Goal: Task Accomplishment & Management: Use online tool/utility

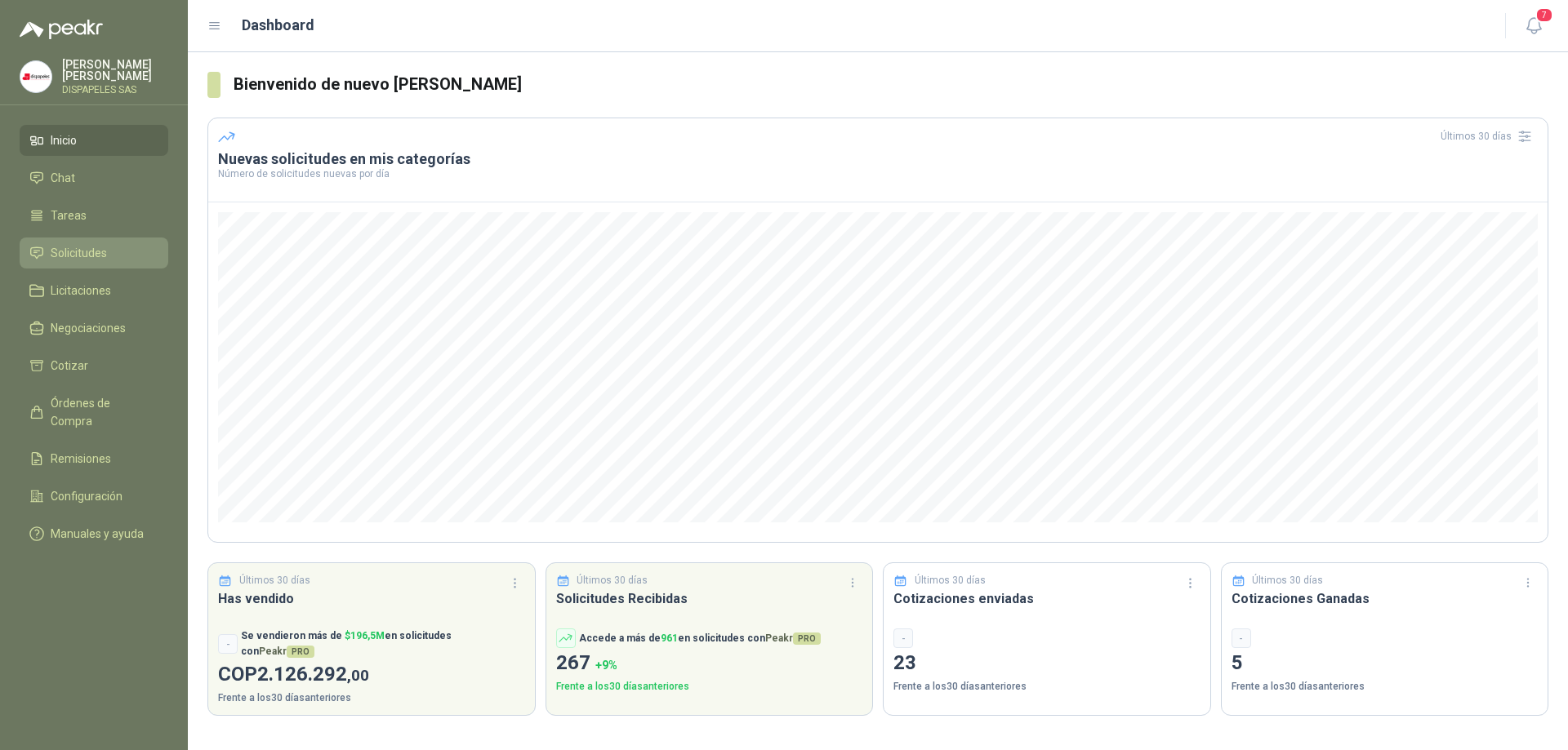
click at [65, 254] on span "Solicitudes" at bounding box center [79, 253] width 57 height 18
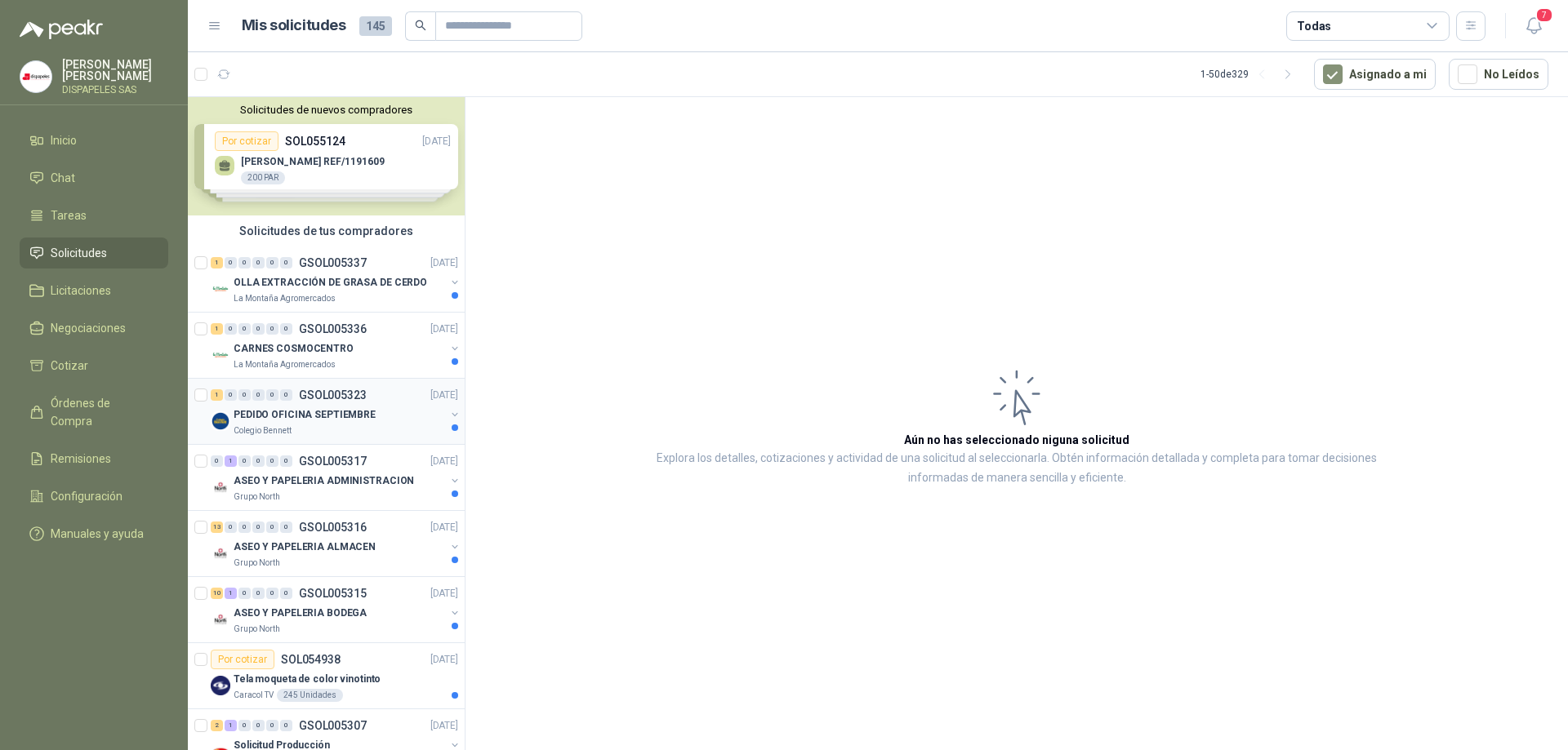
click at [310, 420] on p "PEDIDO OFICINA SEPTIEMBRE" at bounding box center [304, 415] width 142 height 15
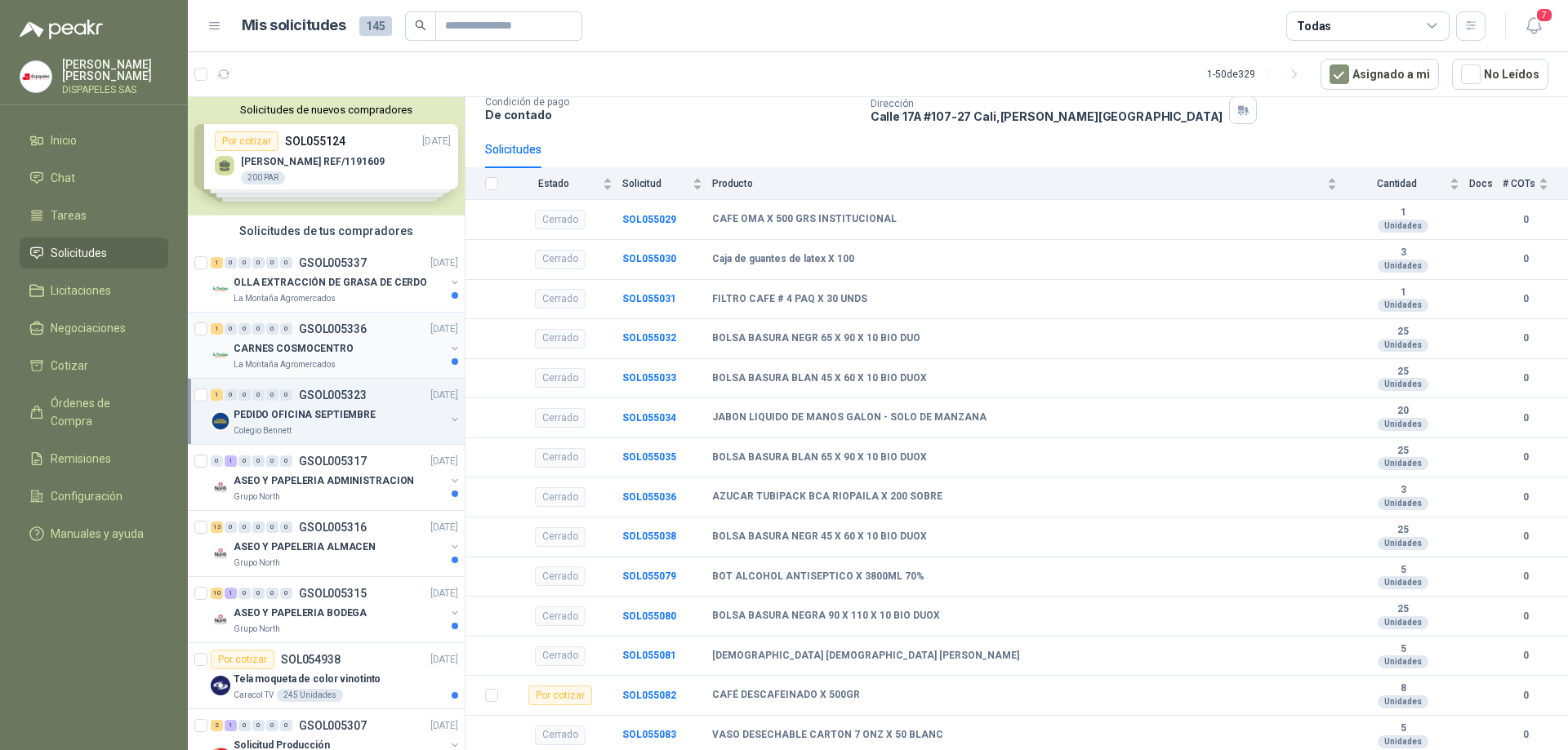
click at [283, 354] on p "CARNES COSMOCENTRO" at bounding box center [293, 348] width 120 height 15
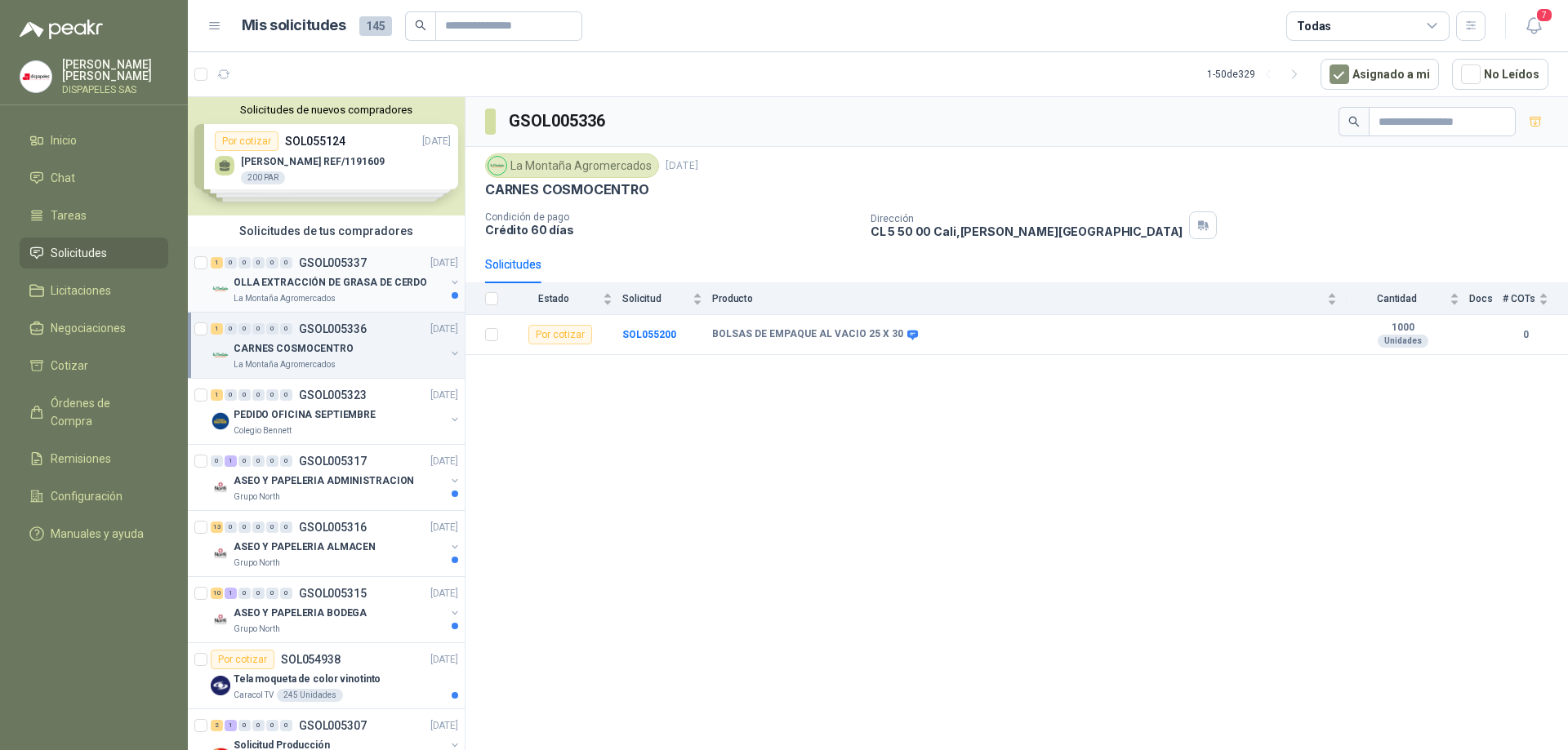
click at [294, 282] on p "OLLA EXTRACCIÓN DE GRASA DE CERDO" at bounding box center [330, 282] width 193 height 15
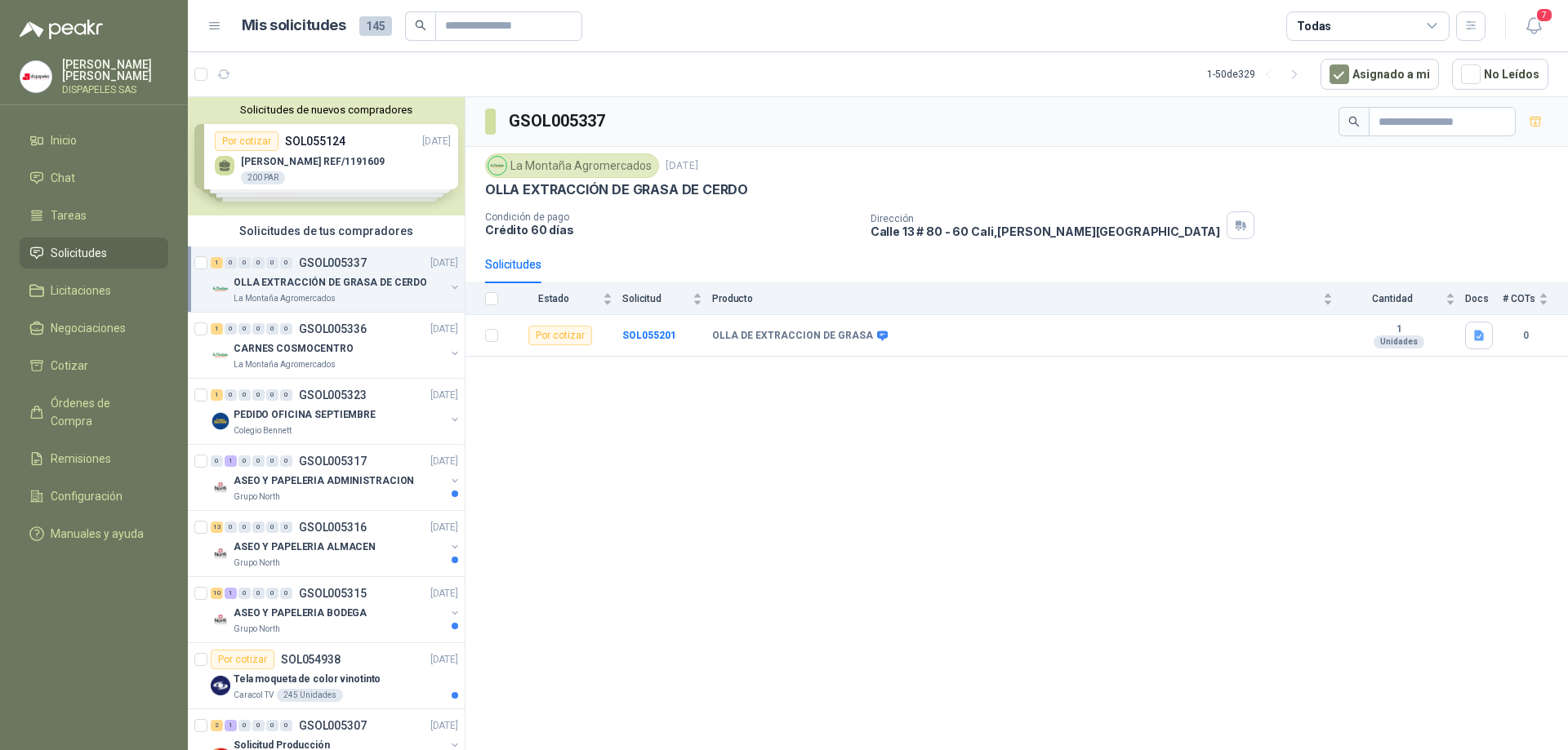
click at [303, 160] on div "Solicitudes de nuevos compradores Por cotizar SOL055124 [DATE] GUANTE NYLON REF…" at bounding box center [326, 157] width 277 height 119
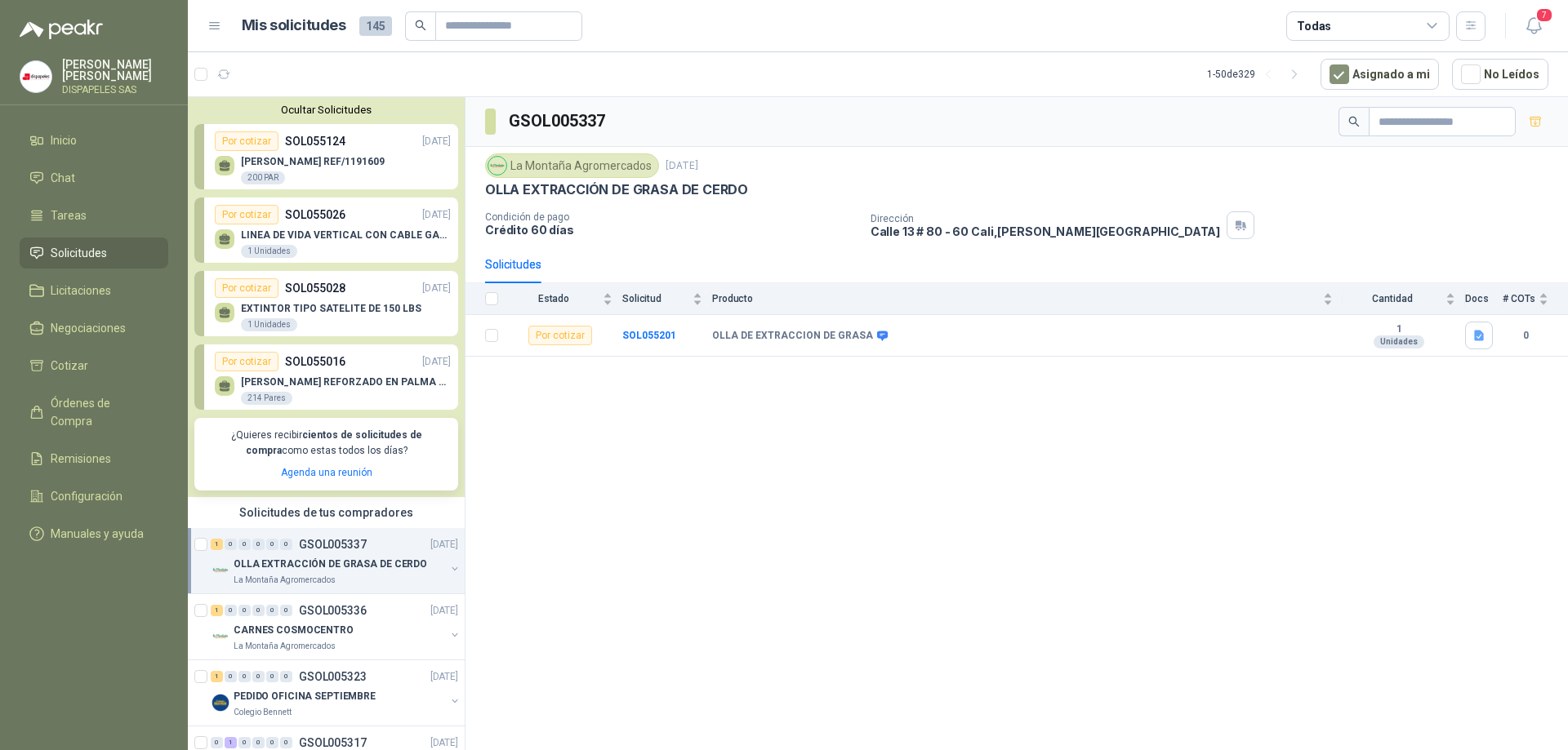
click at [313, 167] on p "[PERSON_NAME] REF/1191609" at bounding box center [313, 161] width 144 height 12
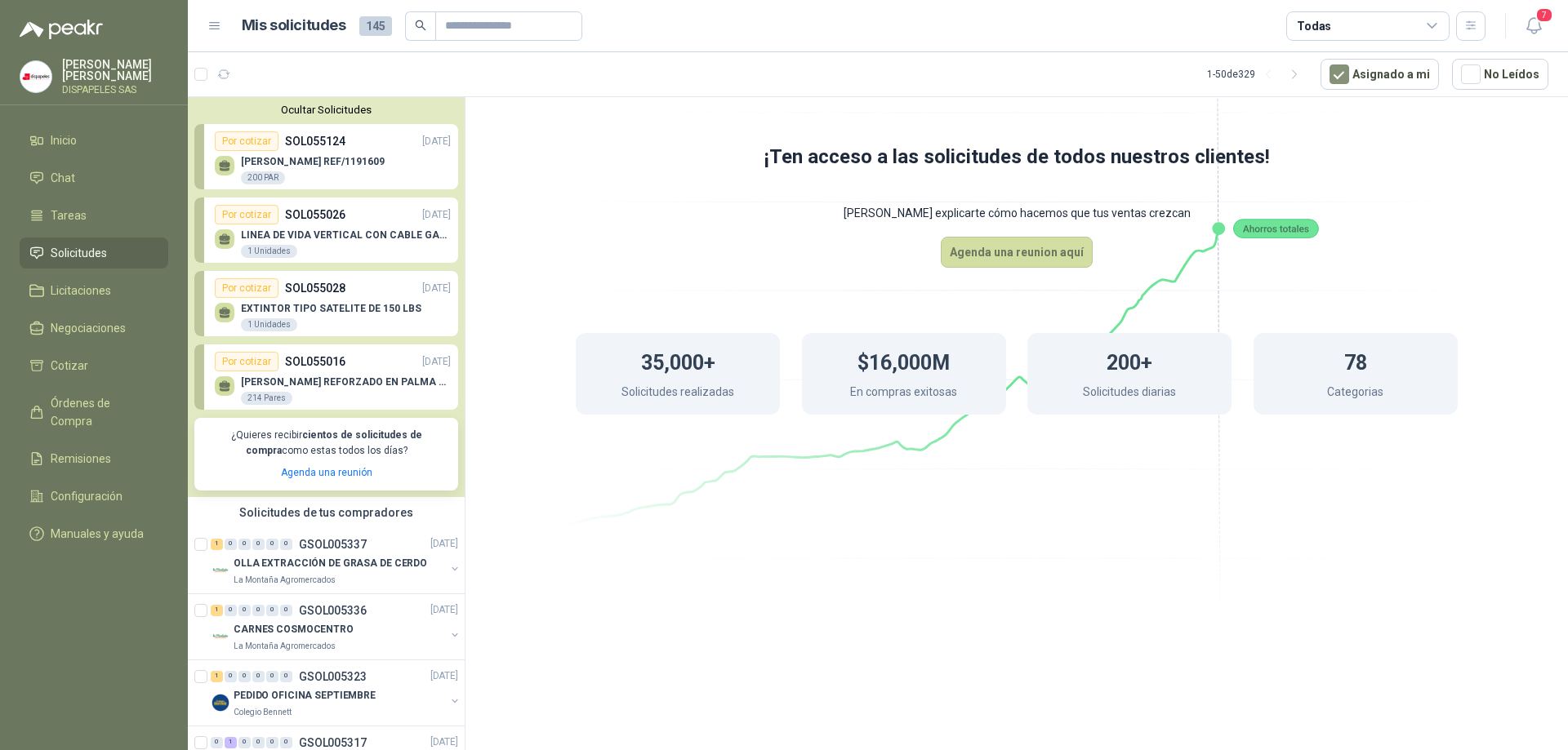
click at [334, 159] on p "[PERSON_NAME] REF/1191609" at bounding box center [313, 161] width 144 height 12
click at [346, 109] on button "Ocultar Solicitudes" at bounding box center [325, 110] width 263 height 12
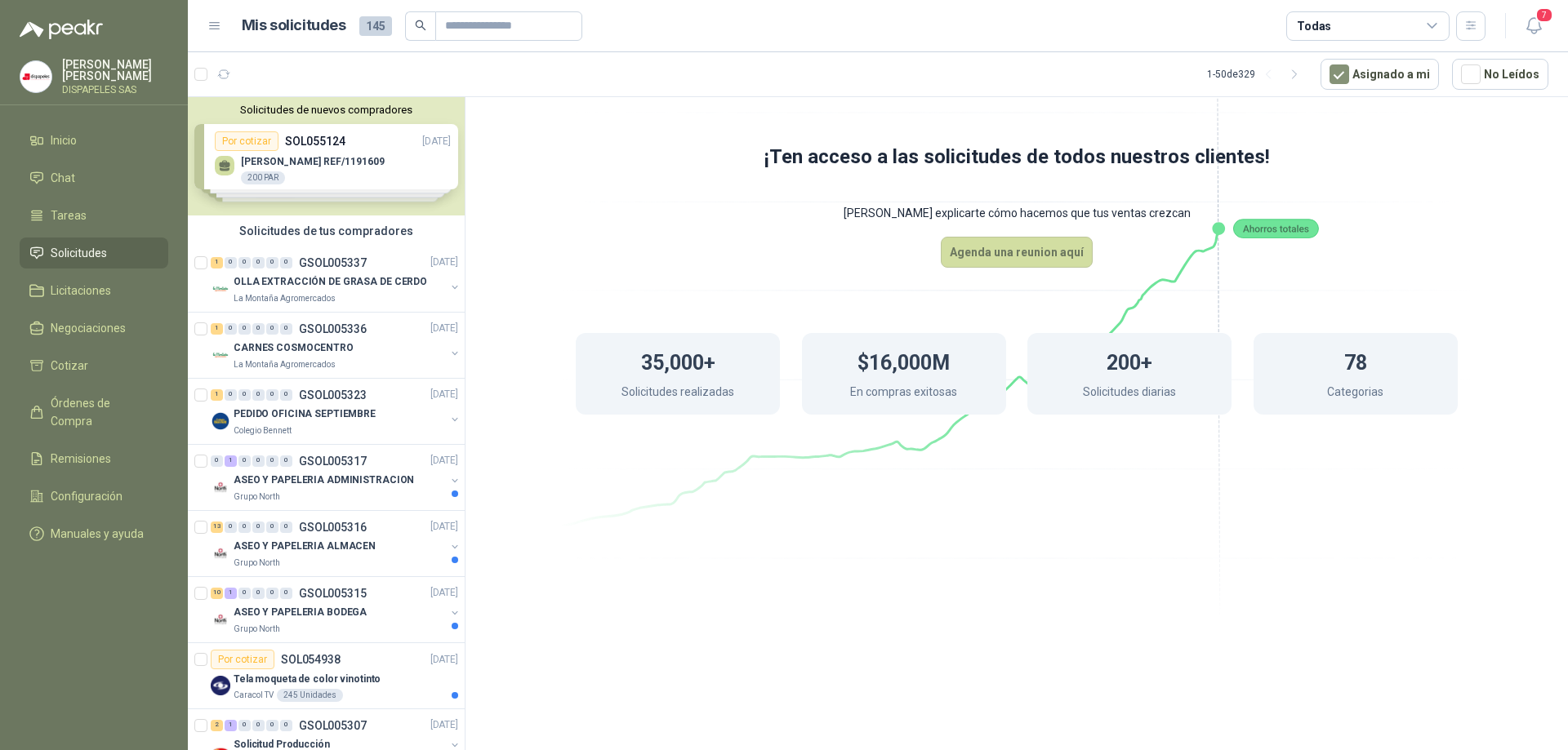
click at [287, 196] on div "Solicitudes de nuevos compradores Por cotizar SOL055124 [DATE] GUANTE NYLON REF…" at bounding box center [326, 157] width 277 height 119
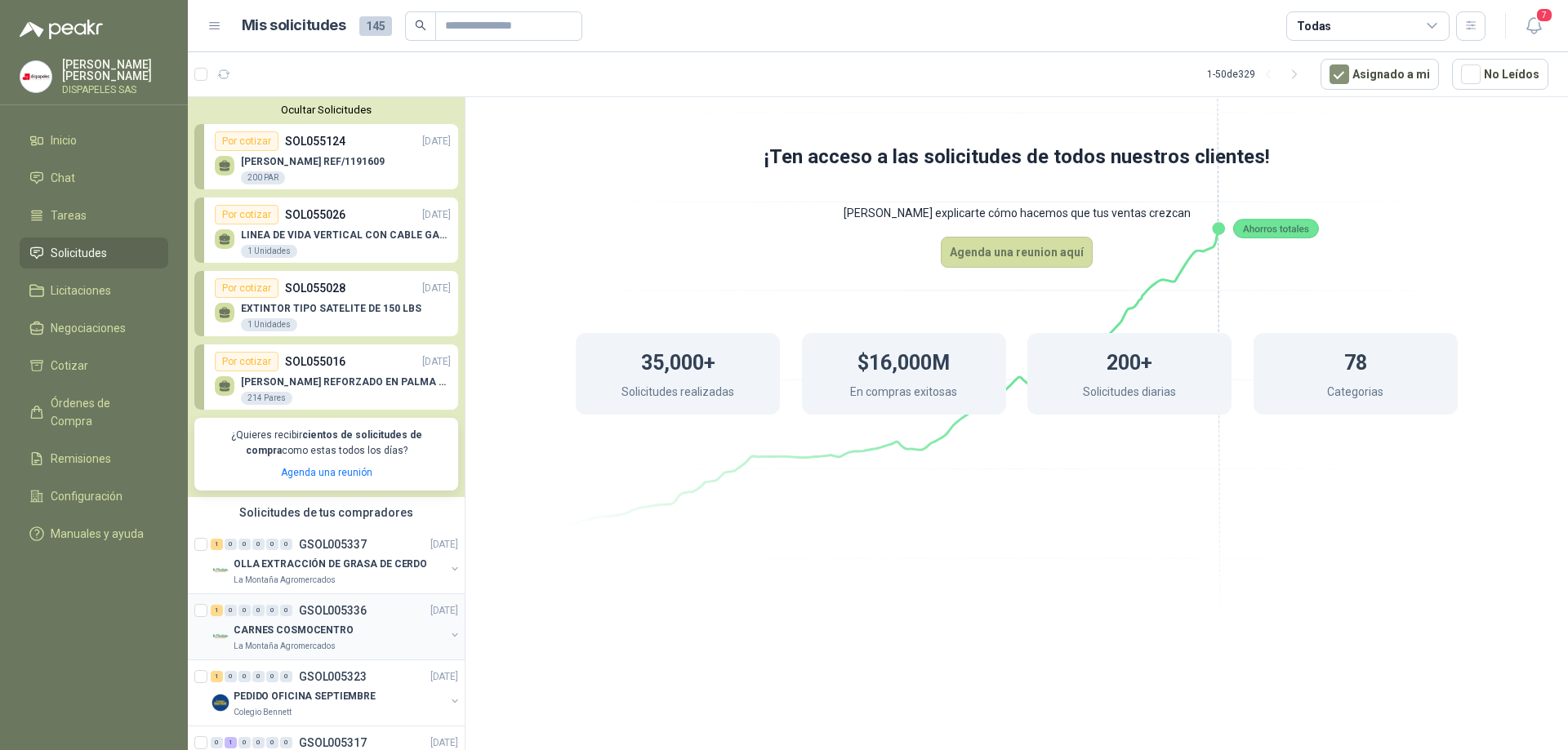
click at [325, 633] on p "CARNES COSMOCENTRO" at bounding box center [293, 629] width 120 height 15
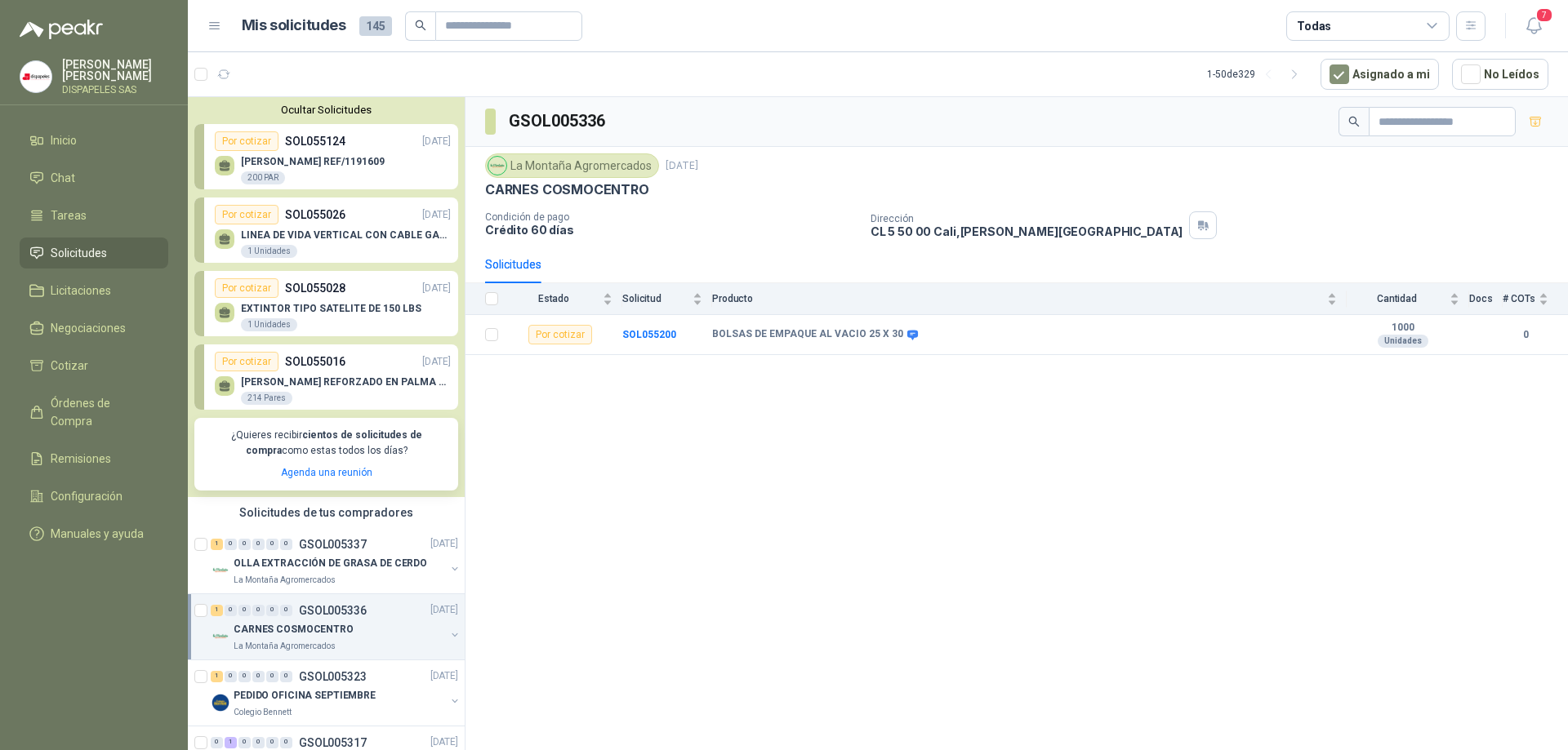
click at [491, 162] on img at bounding box center [498, 166] width 18 height 18
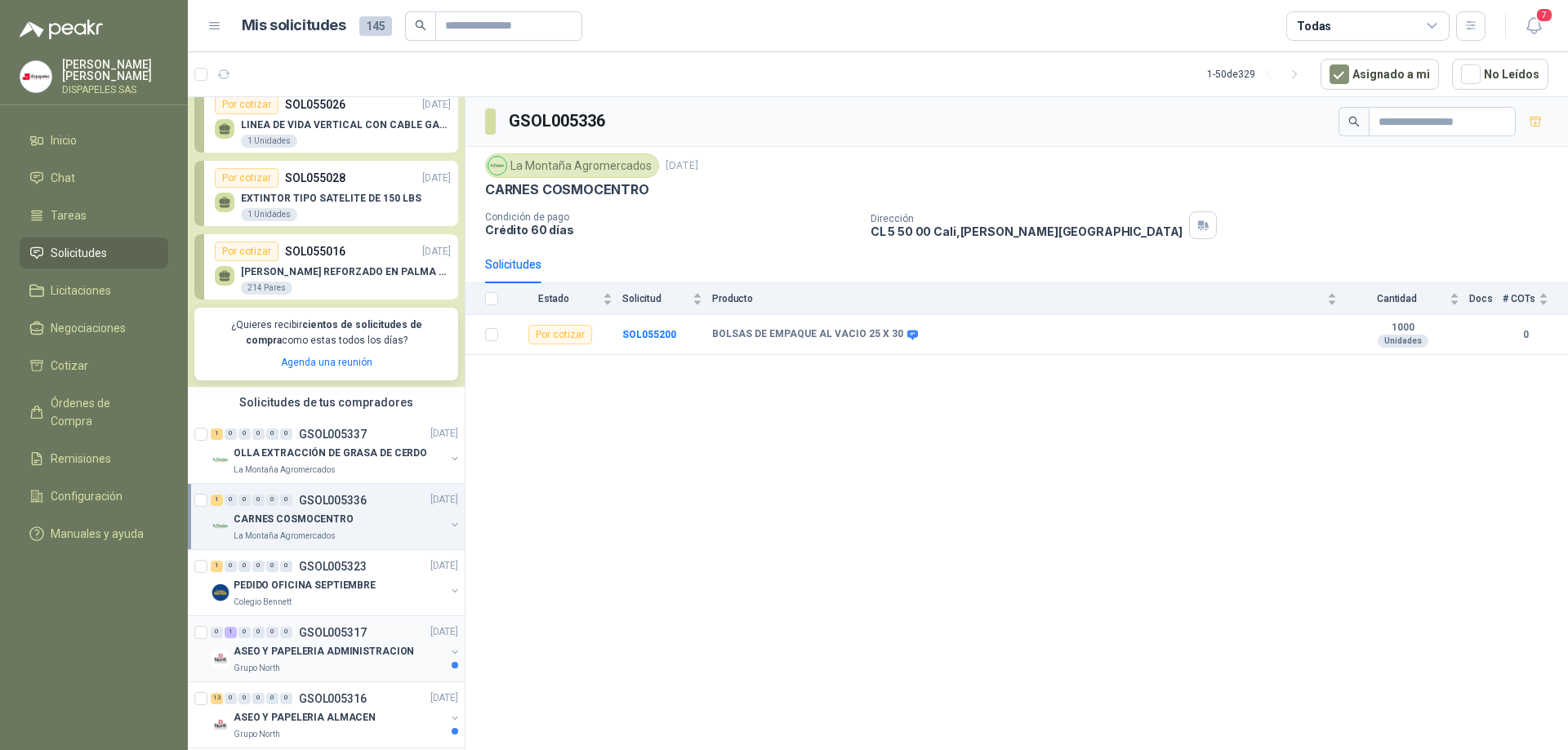
scroll to position [163, 0]
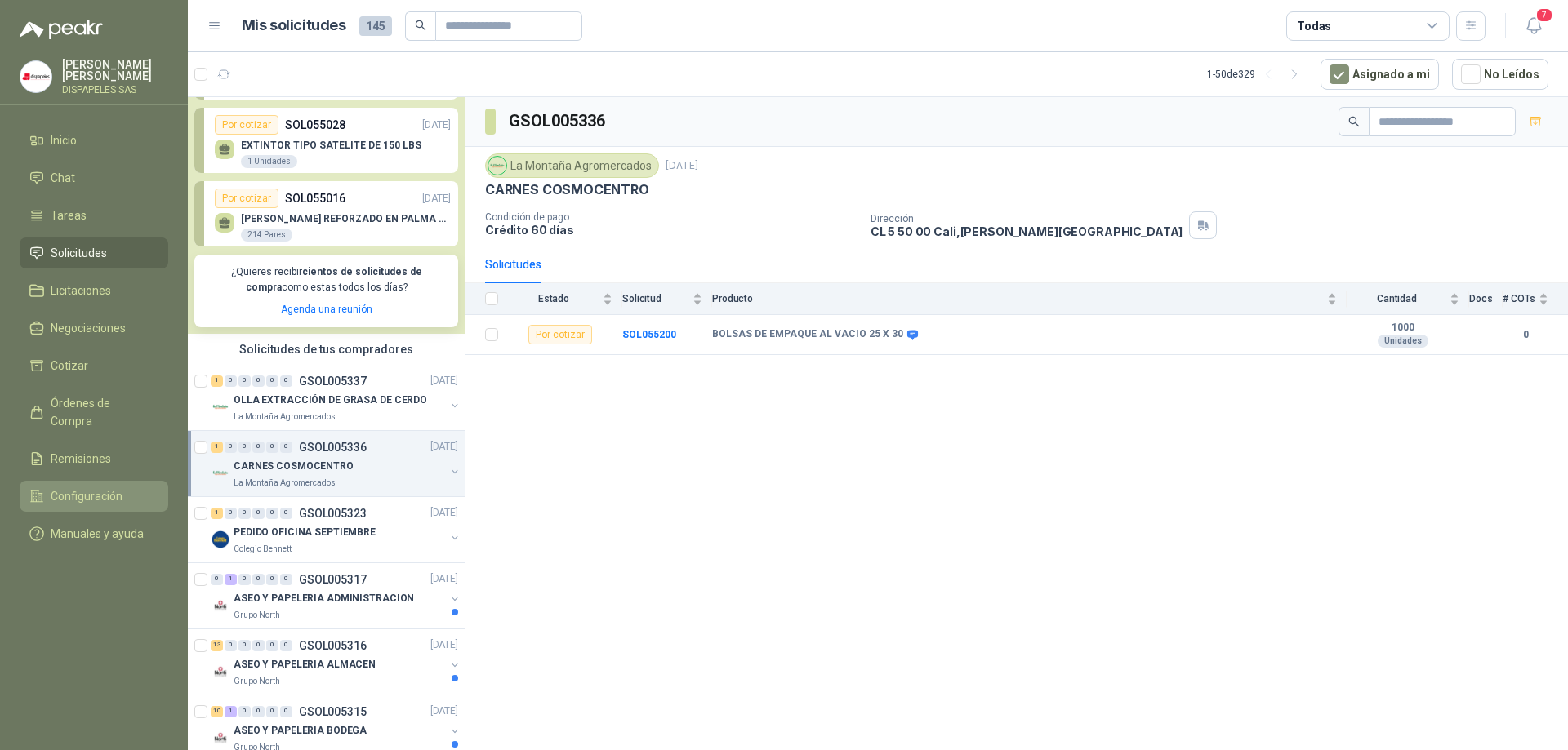
click at [96, 488] on span "Configuración" at bounding box center [86, 496] width 72 height 18
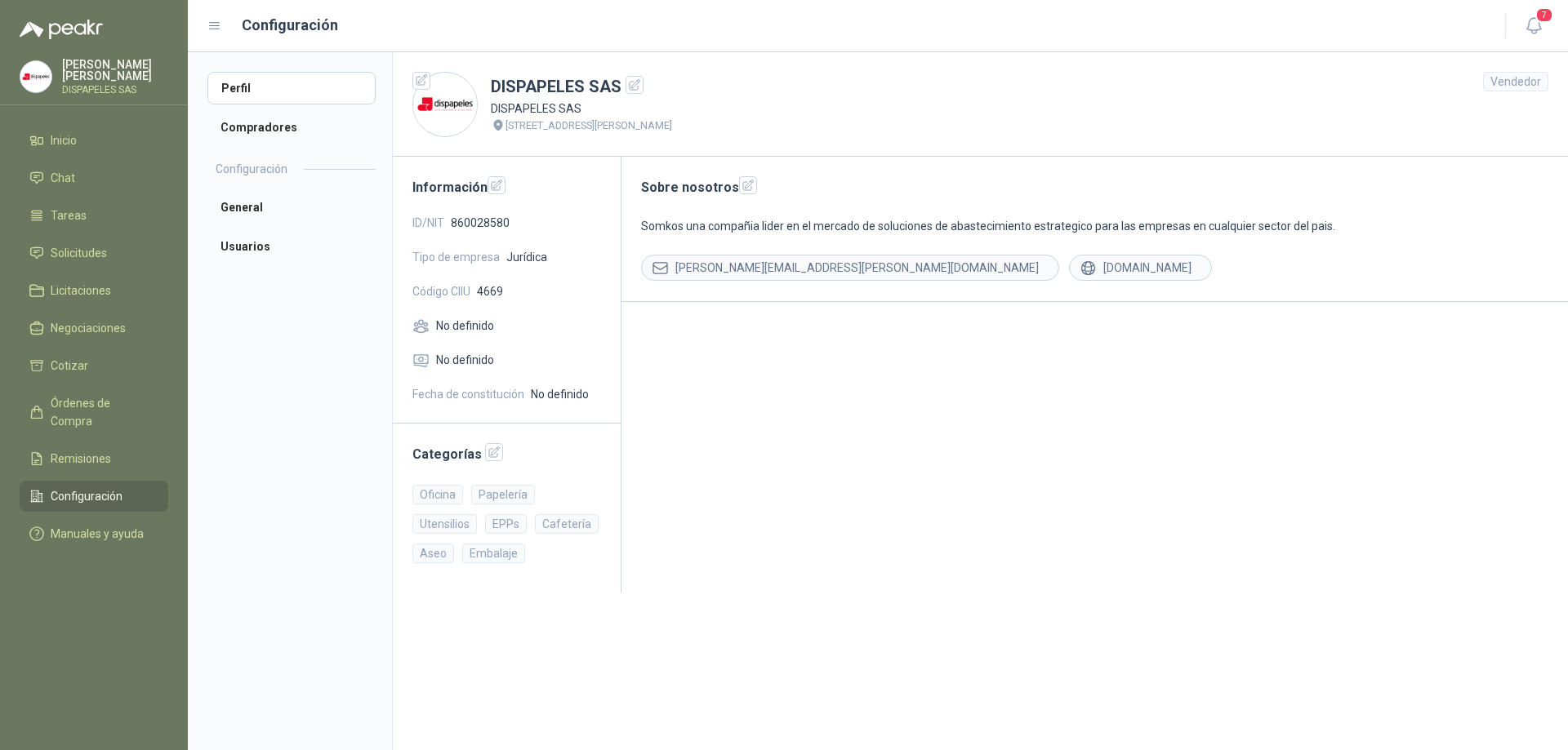
click at [441, 499] on div "Oficina" at bounding box center [437, 495] width 51 height 20
click at [490, 453] on icon "button" at bounding box center [495, 453] width 11 height 11
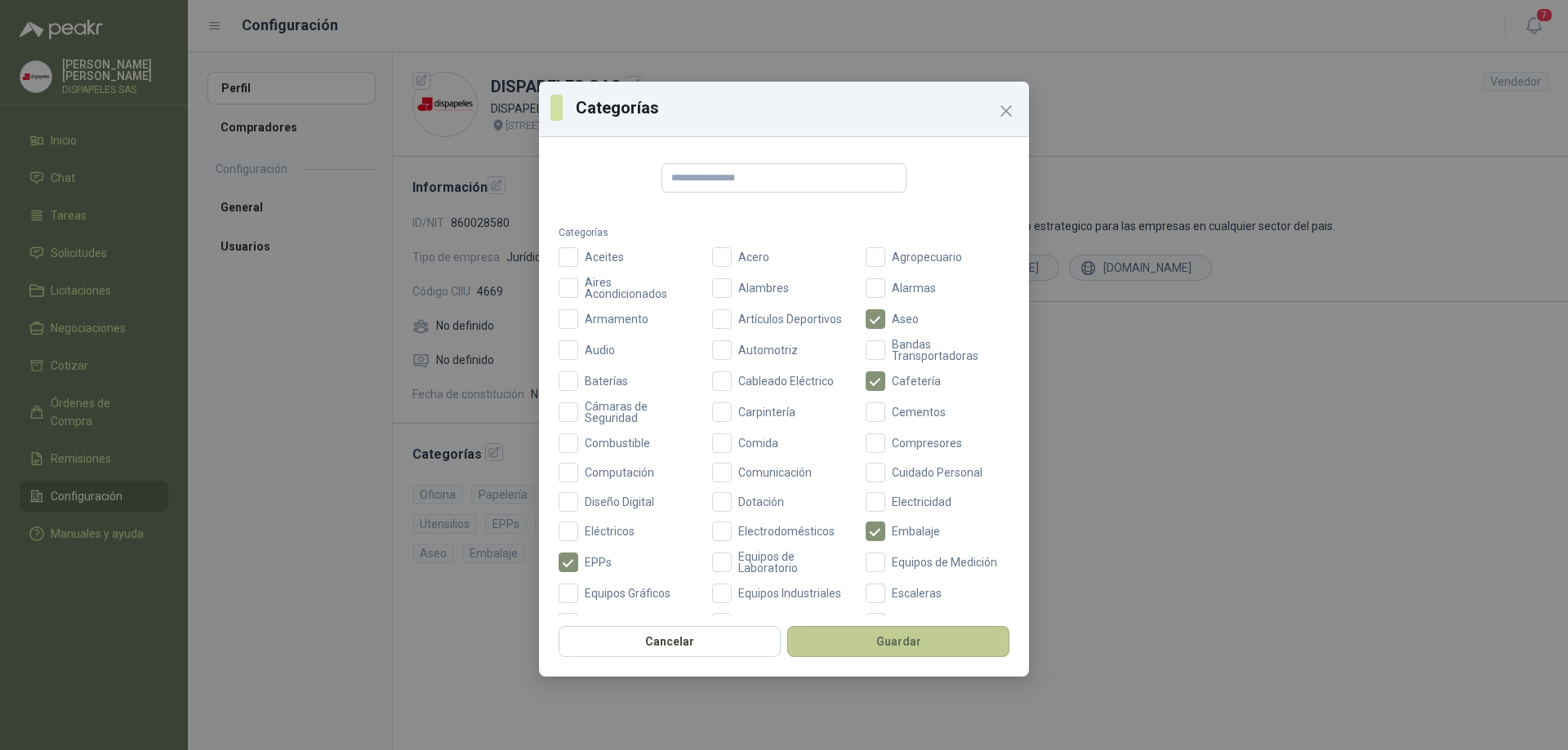
click at [912, 646] on button "Guardar" at bounding box center [898, 641] width 223 height 31
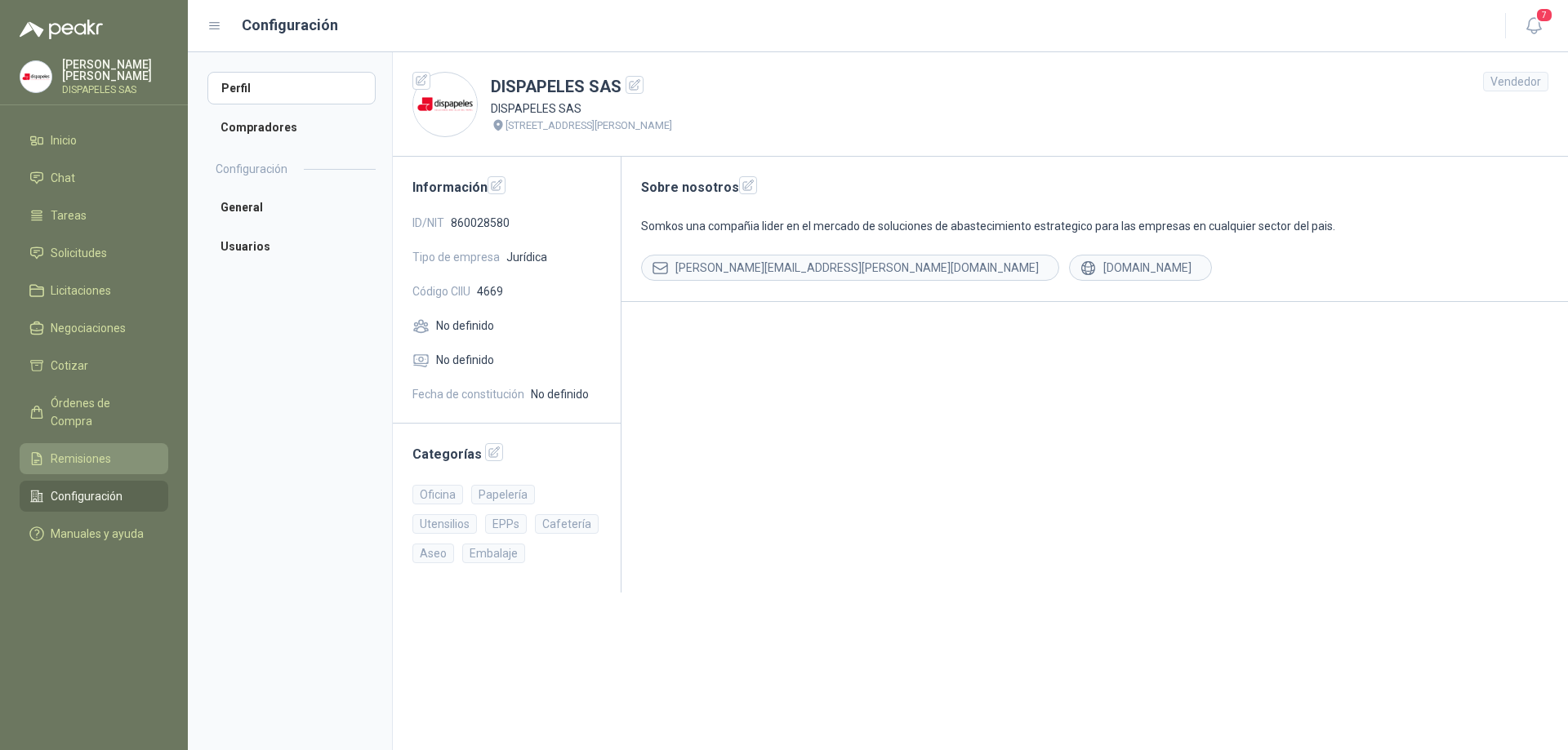
click at [70, 449] on span "Remisiones" at bounding box center [81, 458] width 60 height 18
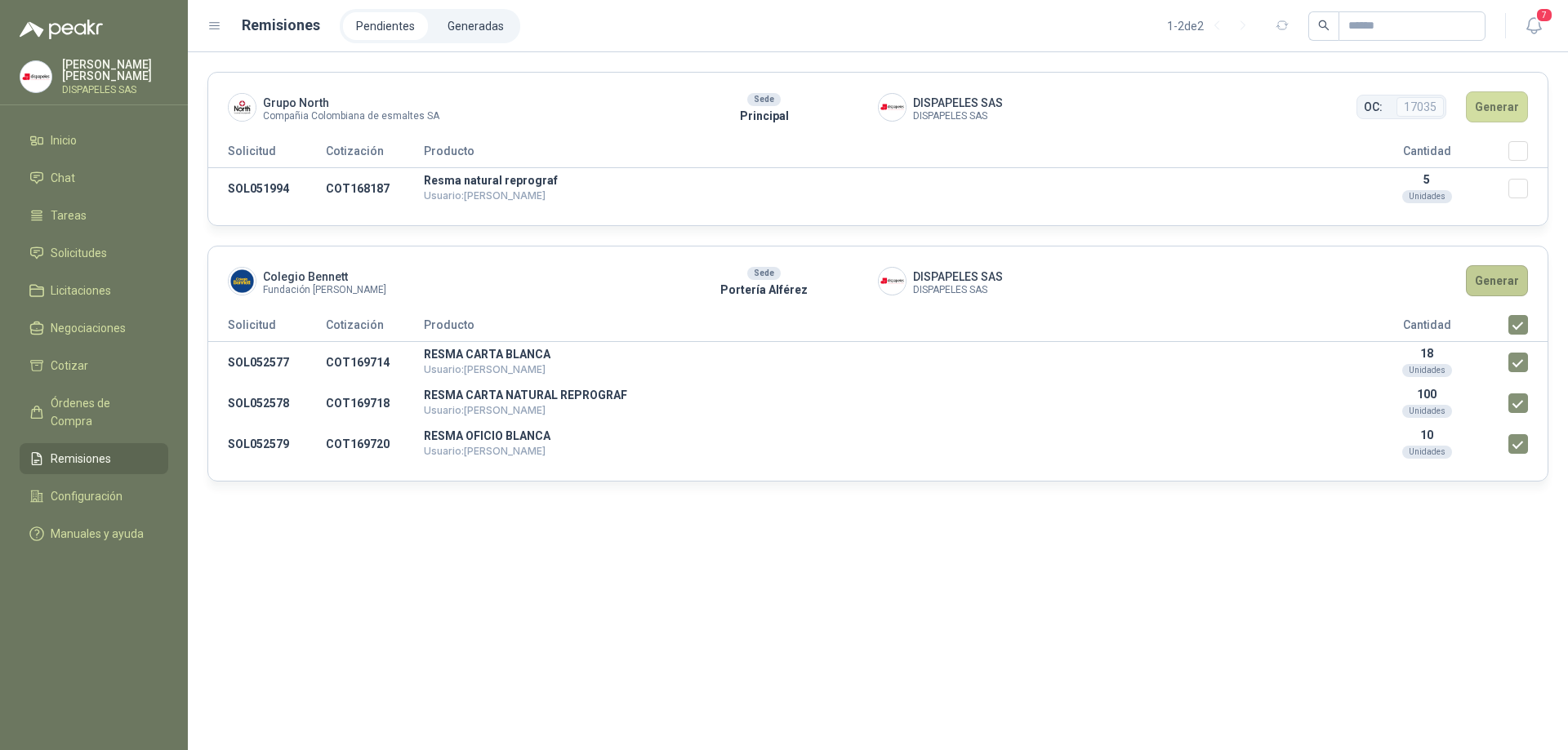
click at [1486, 282] on button "Generar" at bounding box center [1497, 280] width 62 height 31
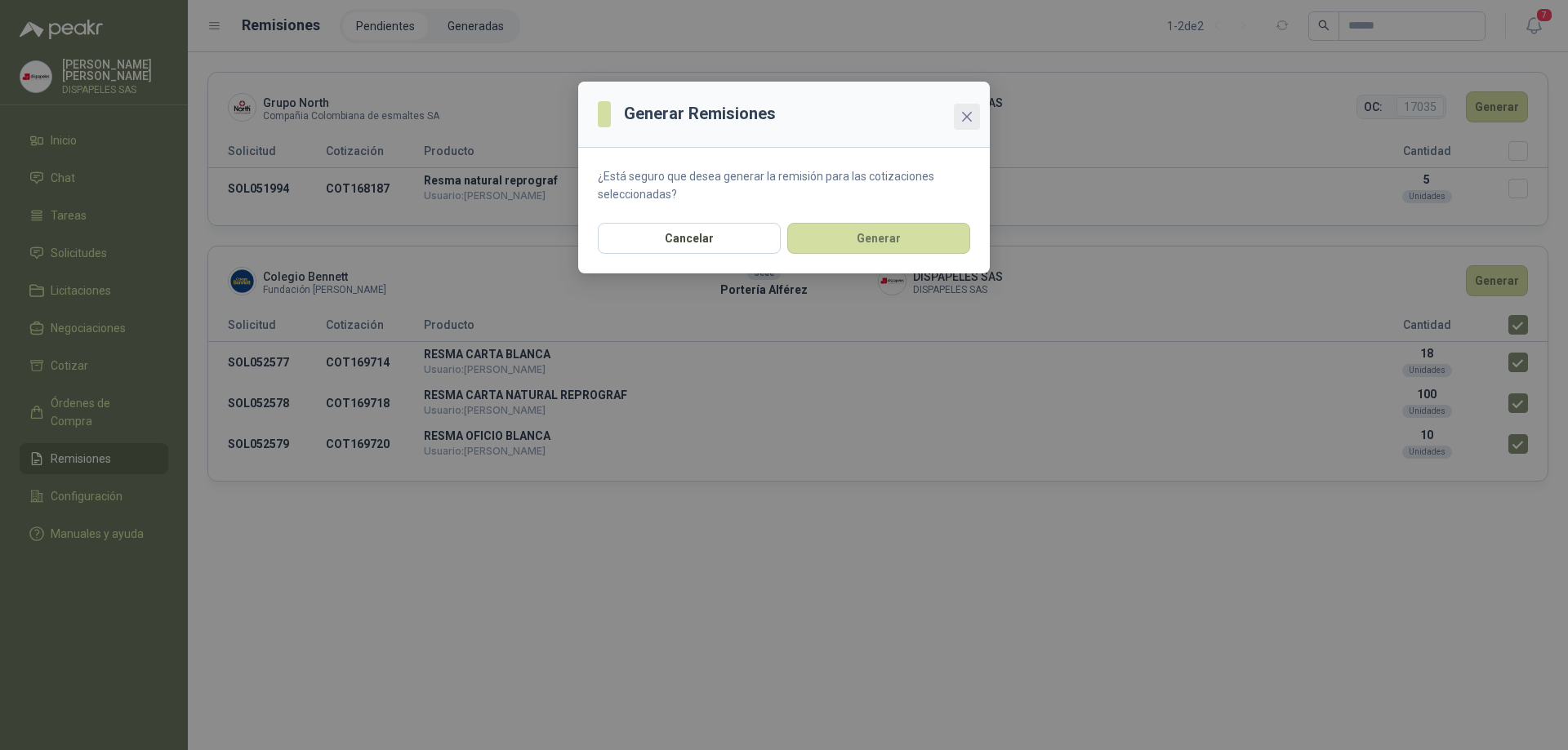
click at [968, 114] on icon "close" at bounding box center [967, 116] width 13 height 13
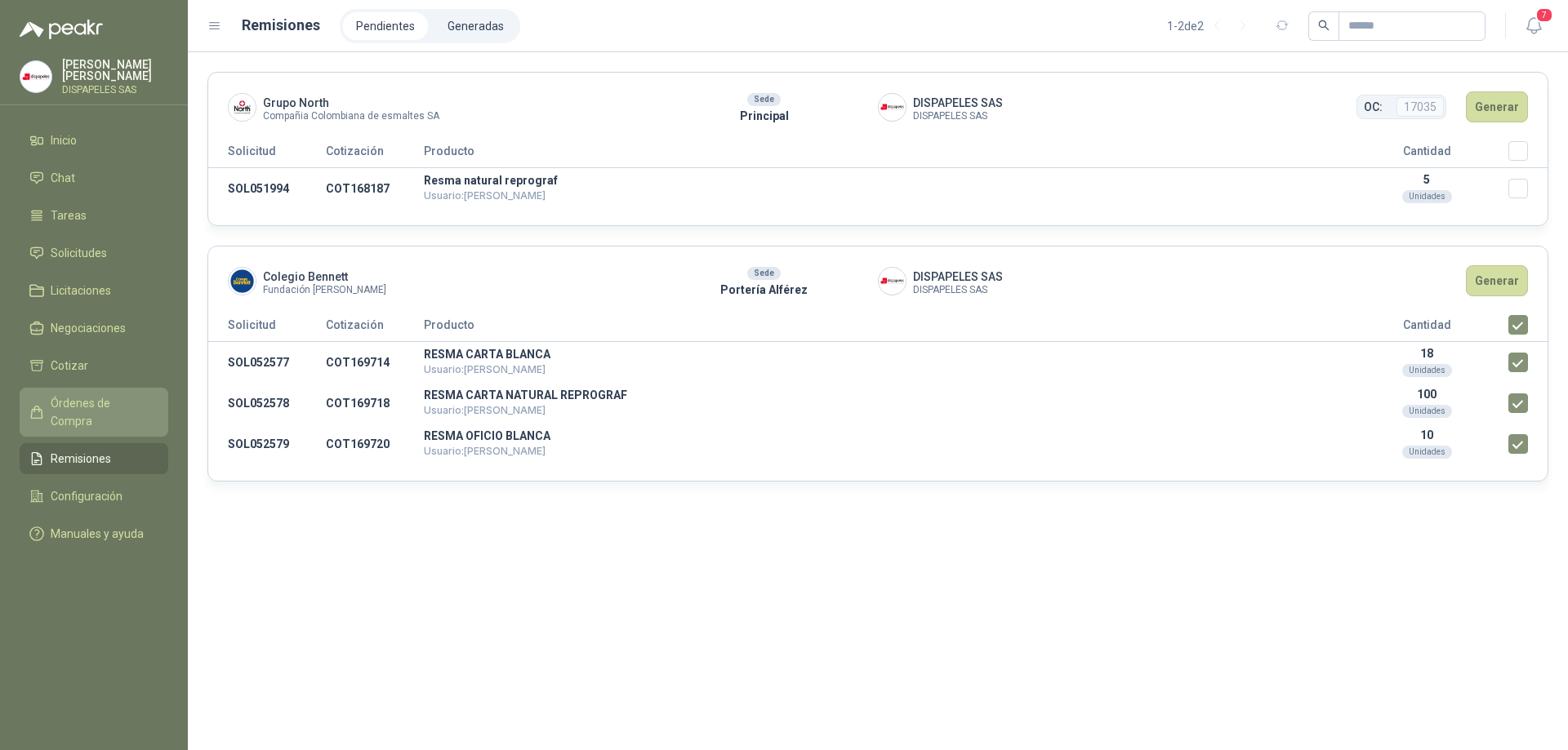
click at [98, 399] on span "Órdenes de Compra" at bounding box center [101, 412] width 102 height 36
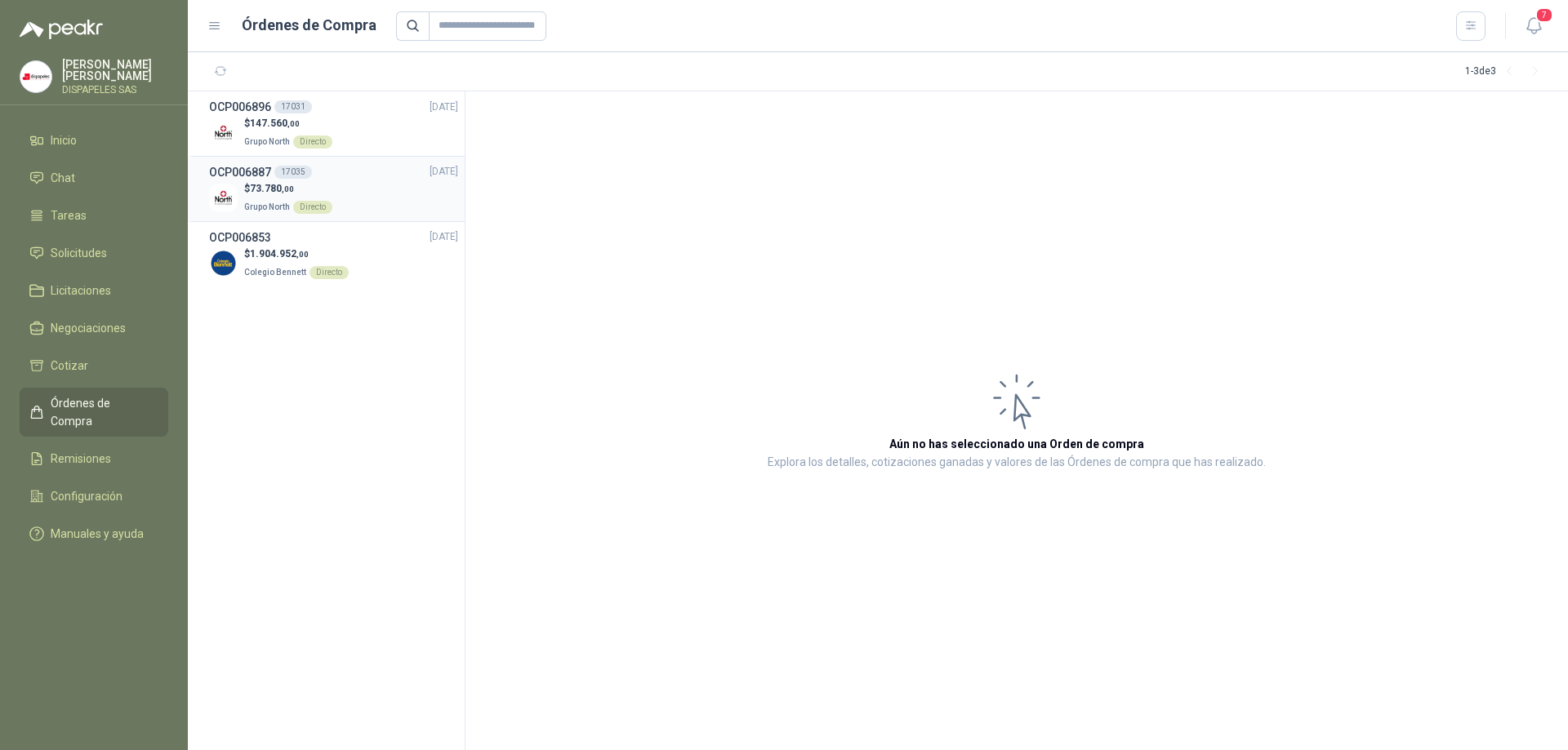
click at [275, 193] on span "73.780 ,00" at bounding box center [272, 188] width 44 height 12
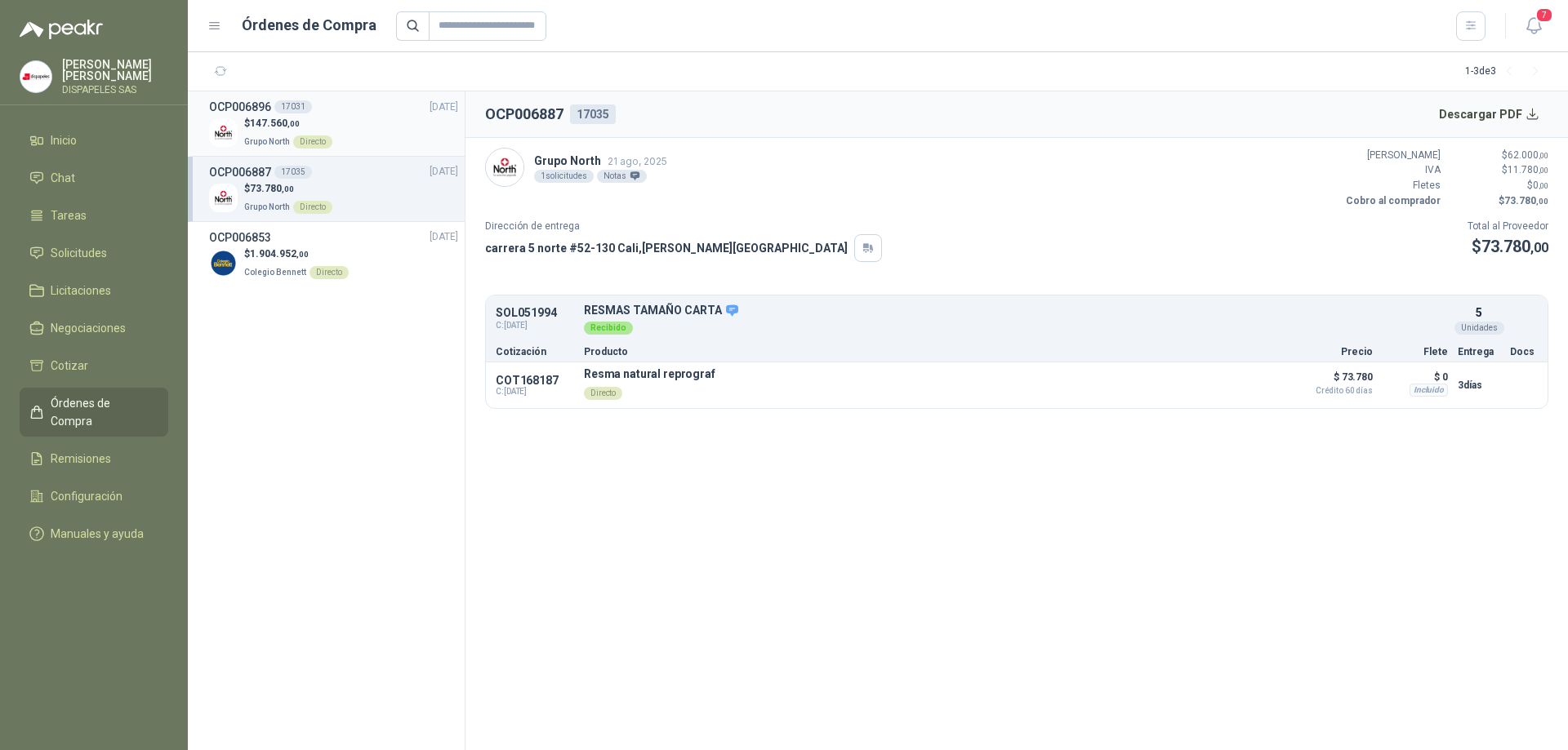
click at [238, 125] on div "$ 147.560 ,00 Grupo North Directo" at bounding box center [333, 133] width 249 height 34
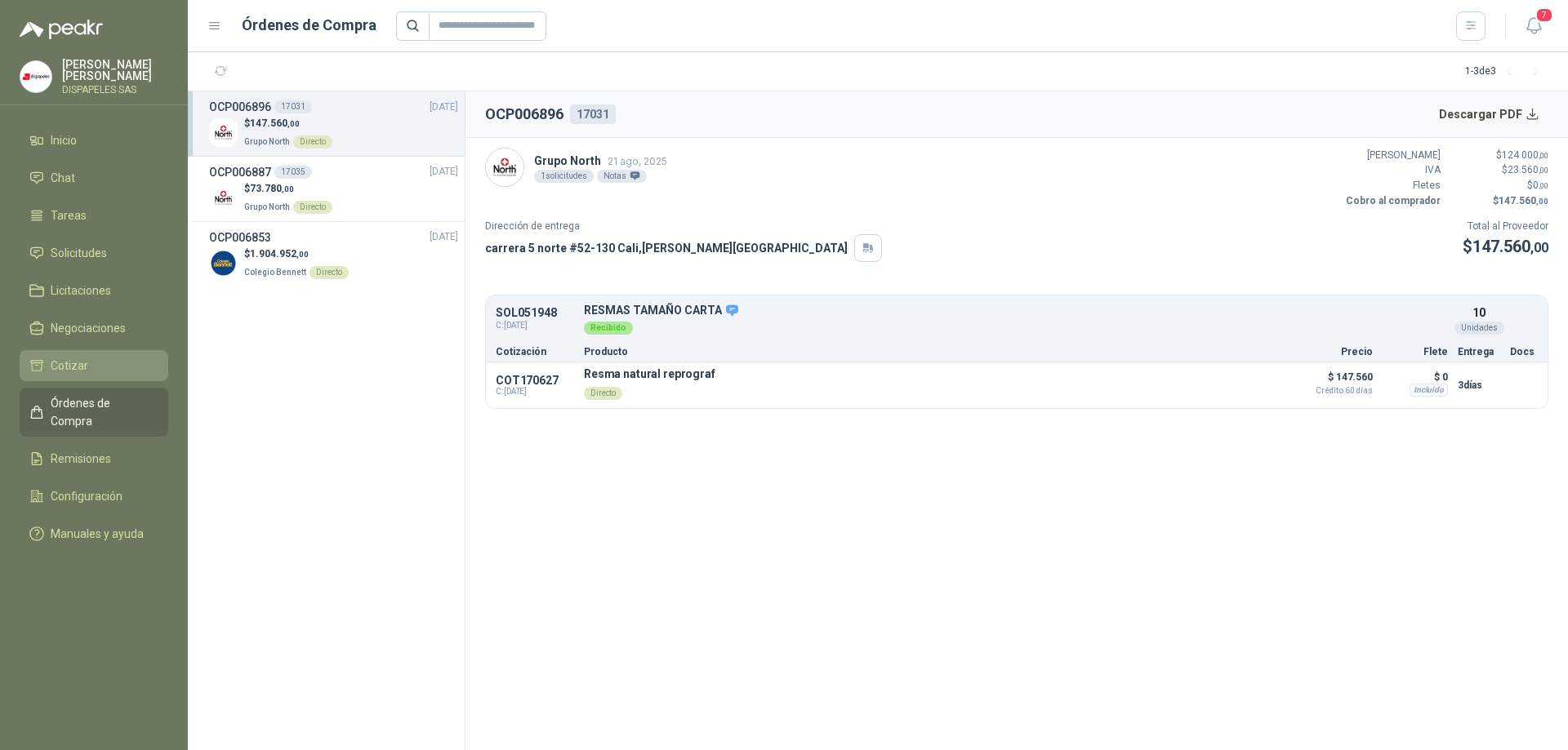
click at [75, 357] on span "Cotizar" at bounding box center [69, 365] width 37 height 18
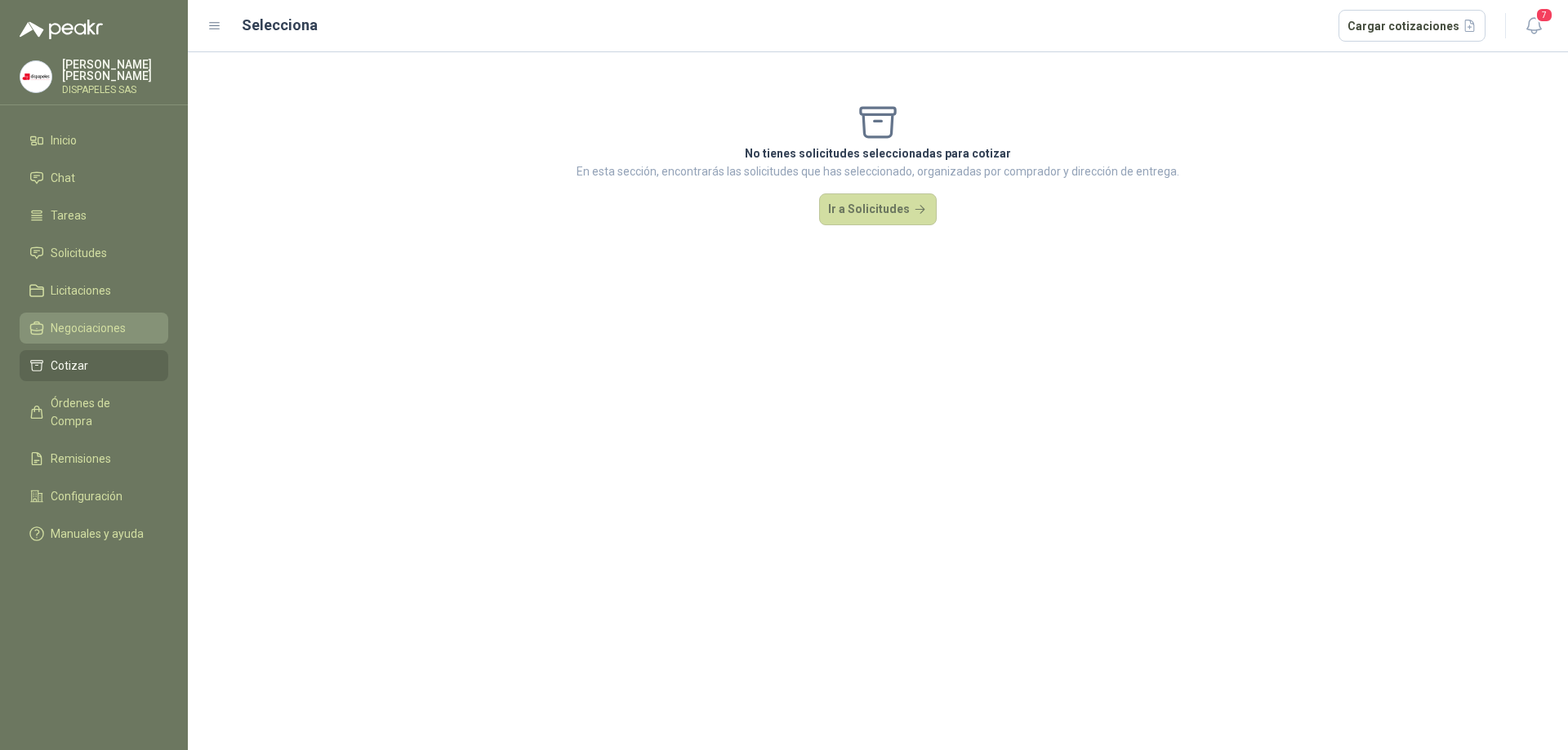
click at [85, 316] on link "Negociaciones" at bounding box center [94, 328] width 149 height 31
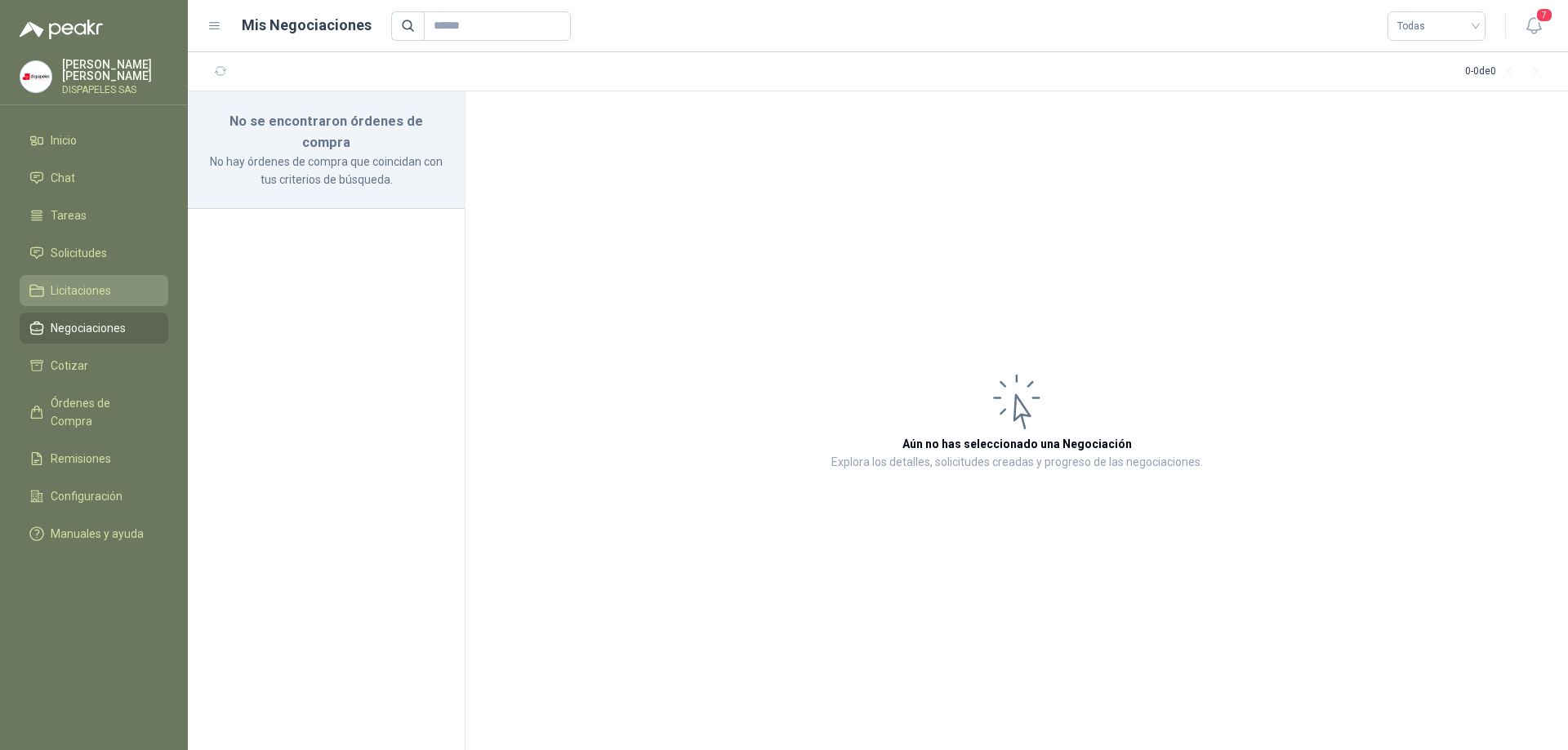
click at [74, 285] on span "Licitaciones" at bounding box center [81, 291] width 60 height 18
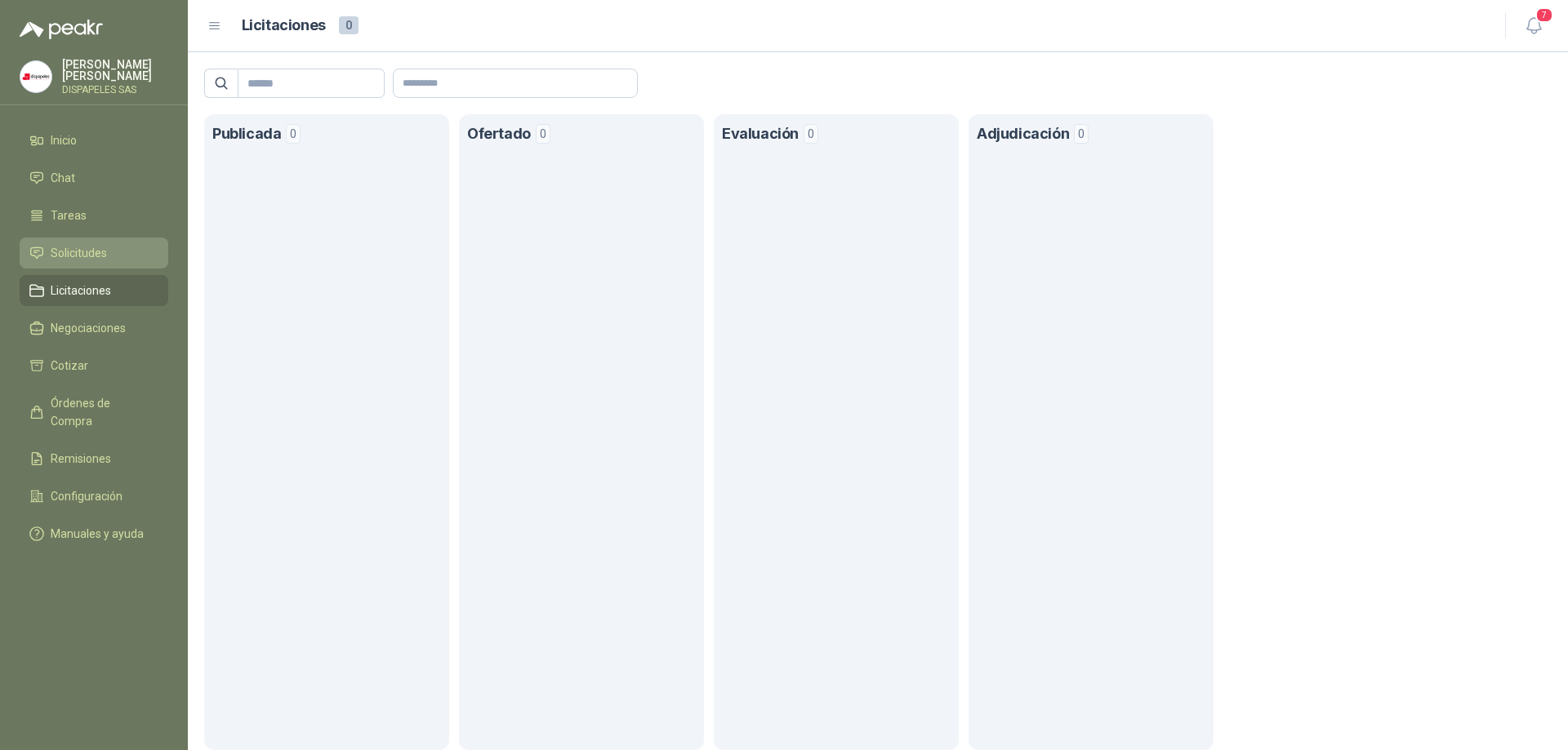
click at [78, 247] on span "Solicitudes" at bounding box center [79, 253] width 57 height 18
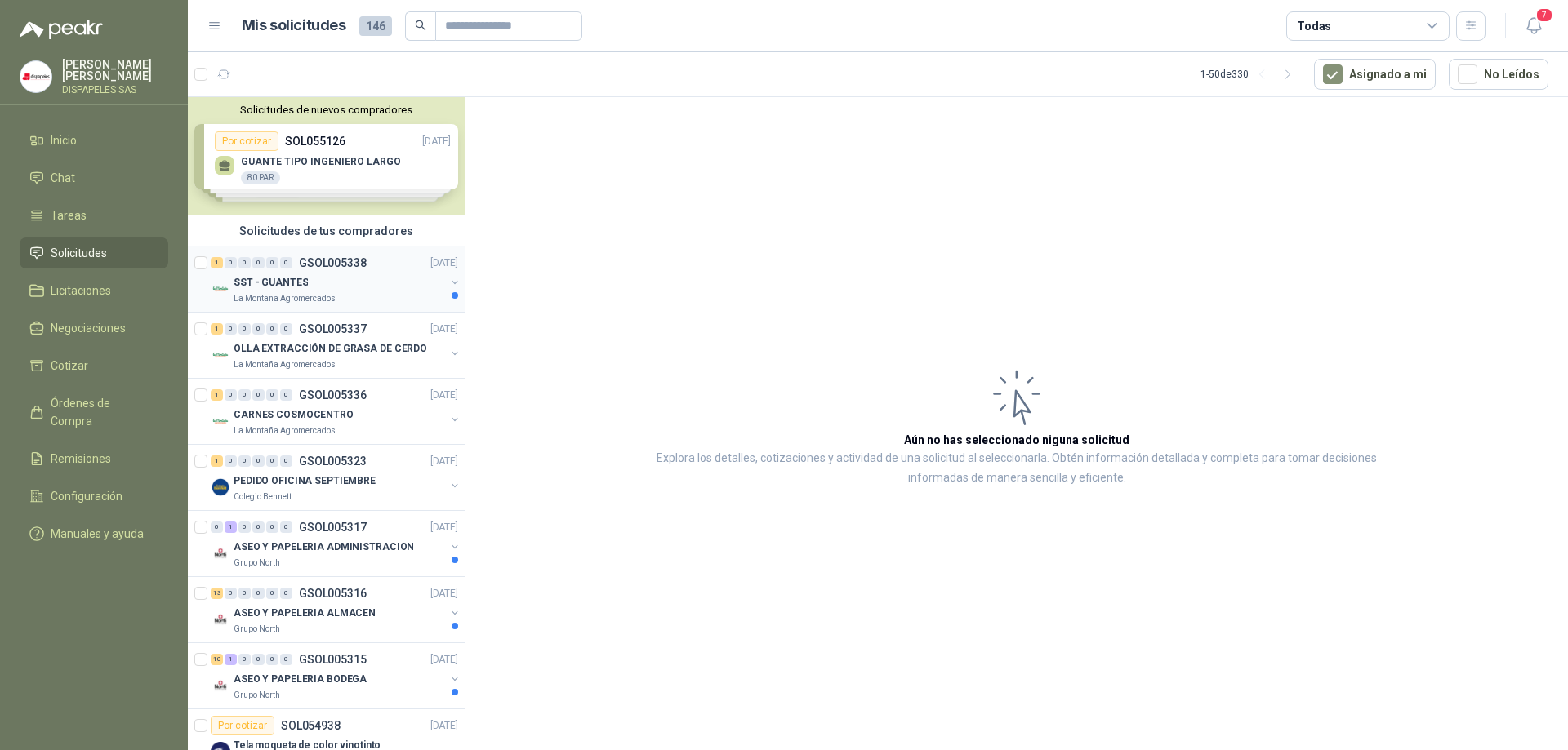
click at [278, 283] on p "SST - GUANTES" at bounding box center [270, 282] width 74 height 15
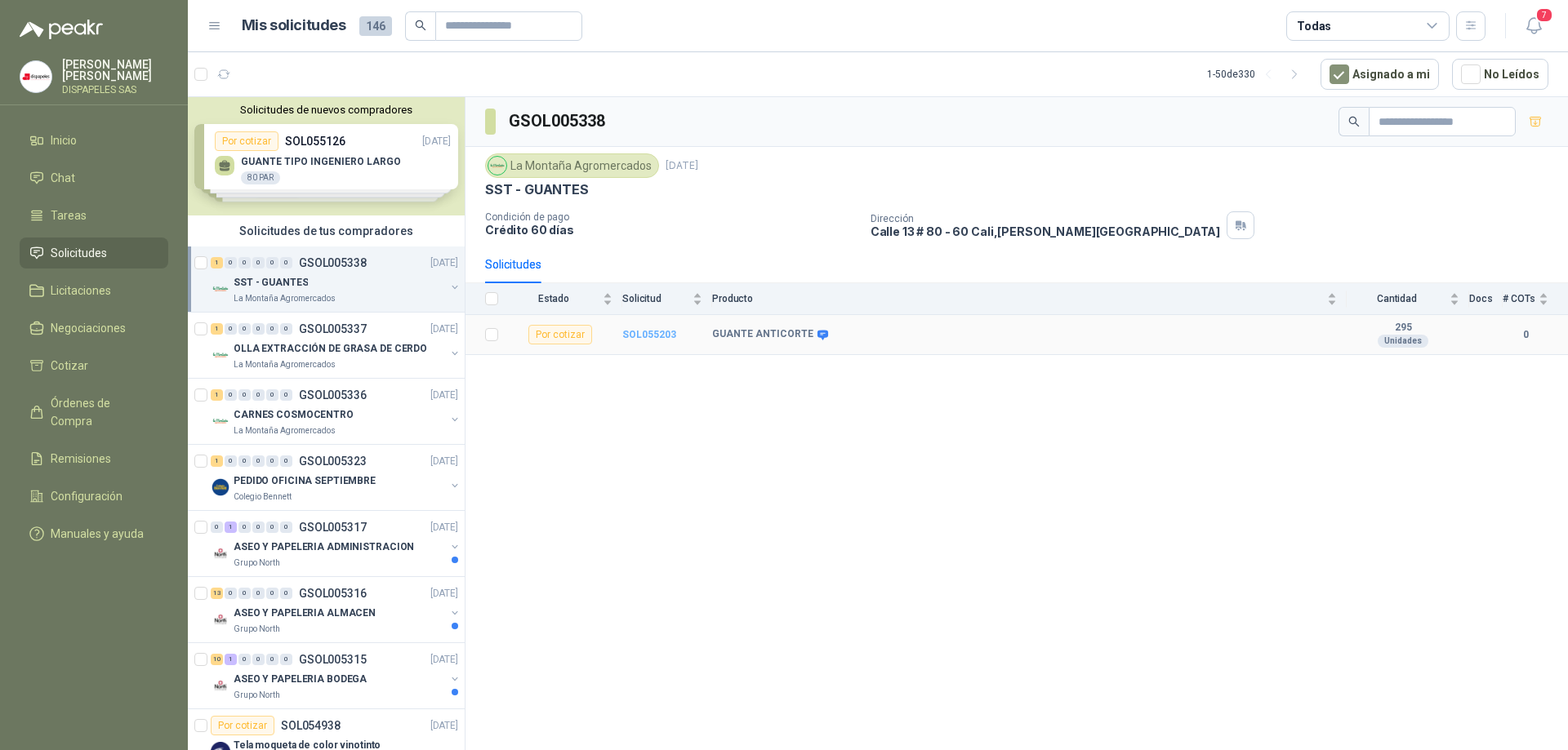
click at [656, 333] on b "SOL055203" at bounding box center [649, 334] width 54 height 12
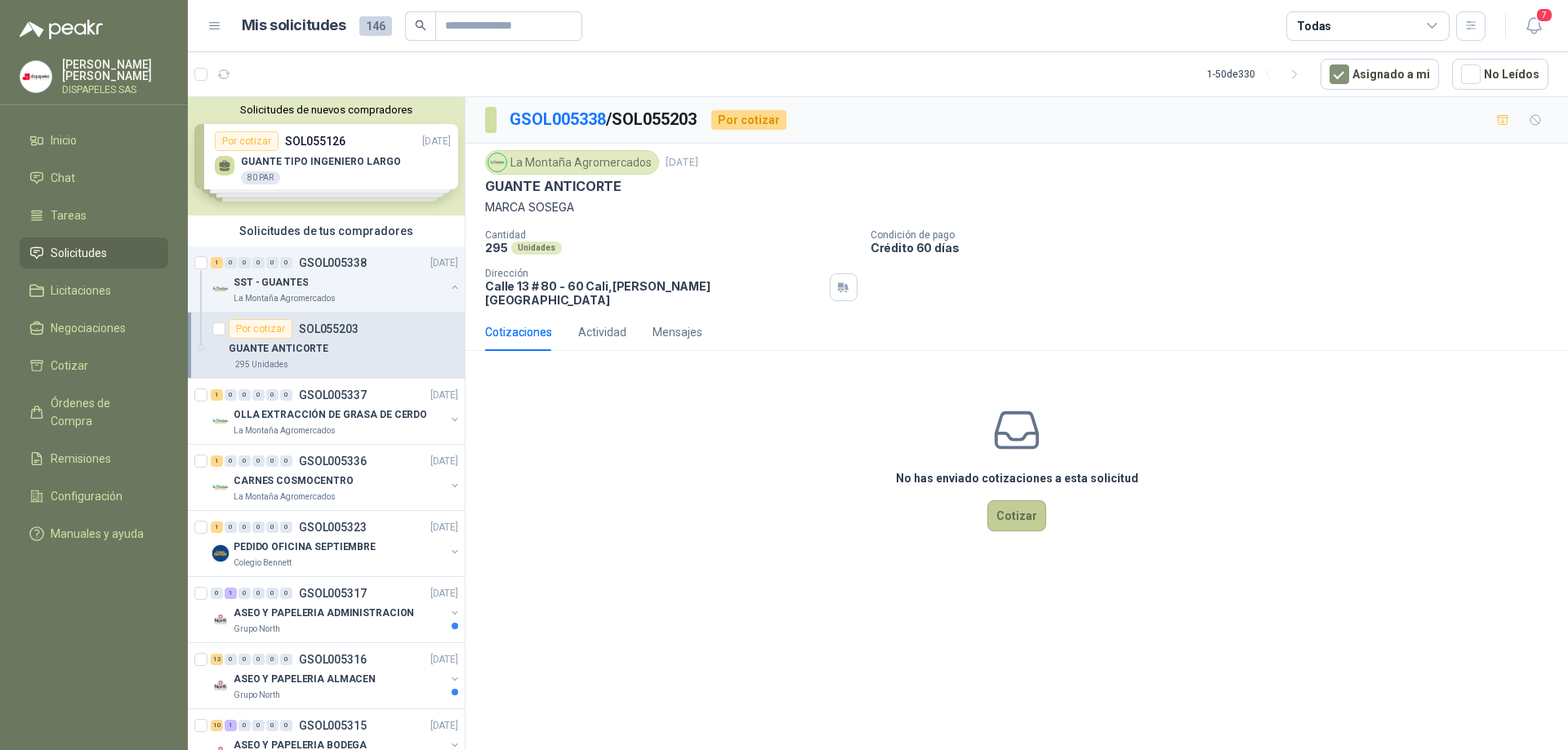
click at [1029, 506] on button "Cotizar" at bounding box center [1016, 516] width 59 height 31
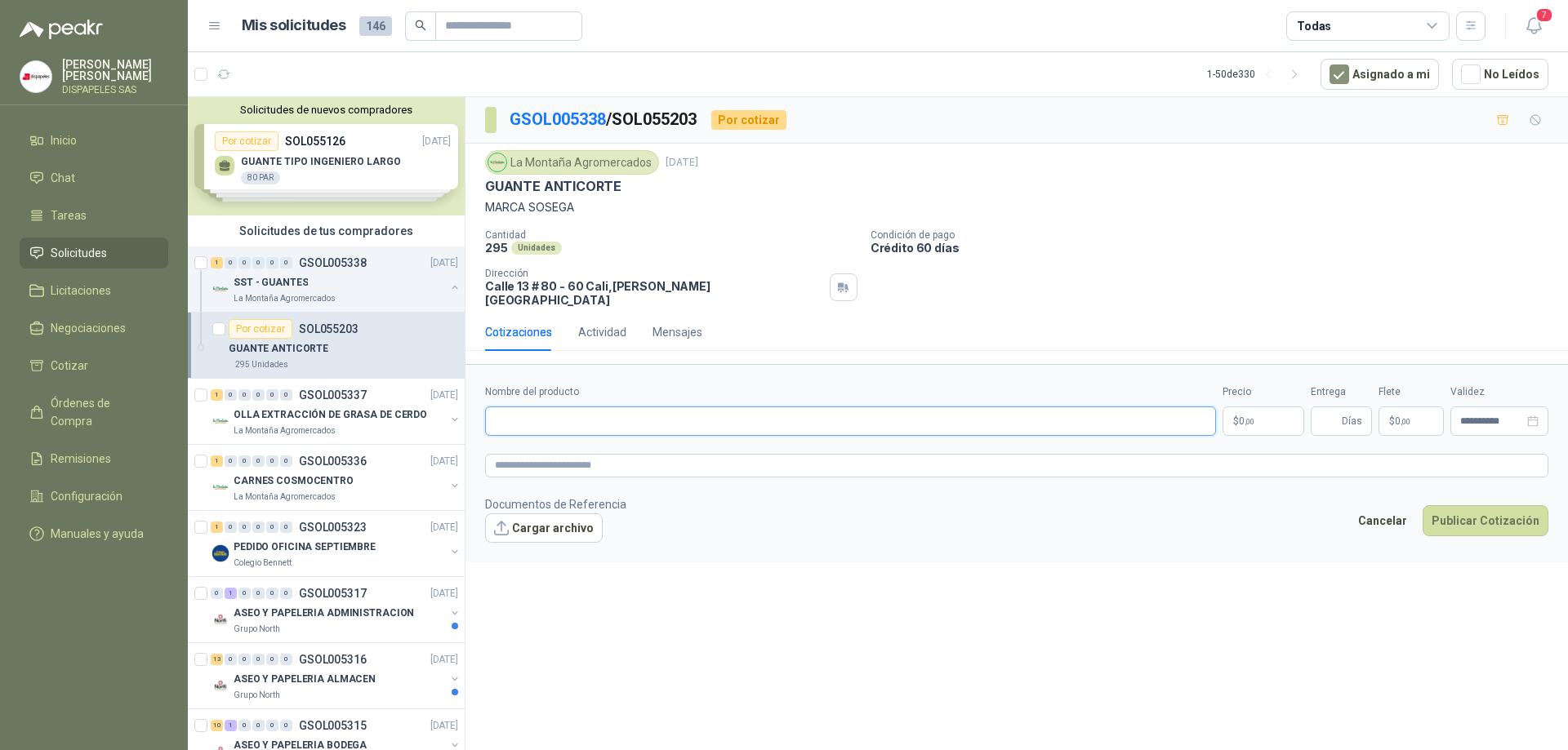
click at [557, 418] on input "Nombre del producto" at bounding box center [851, 421] width 731 height 29
type input "**********"
click at [777, 540] on form "**********" at bounding box center [1016, 463] width 1102 height 198
click at [1261, 407] on p "$ 0 ,00" at bounding box center [1264, 421] width 82 height 29
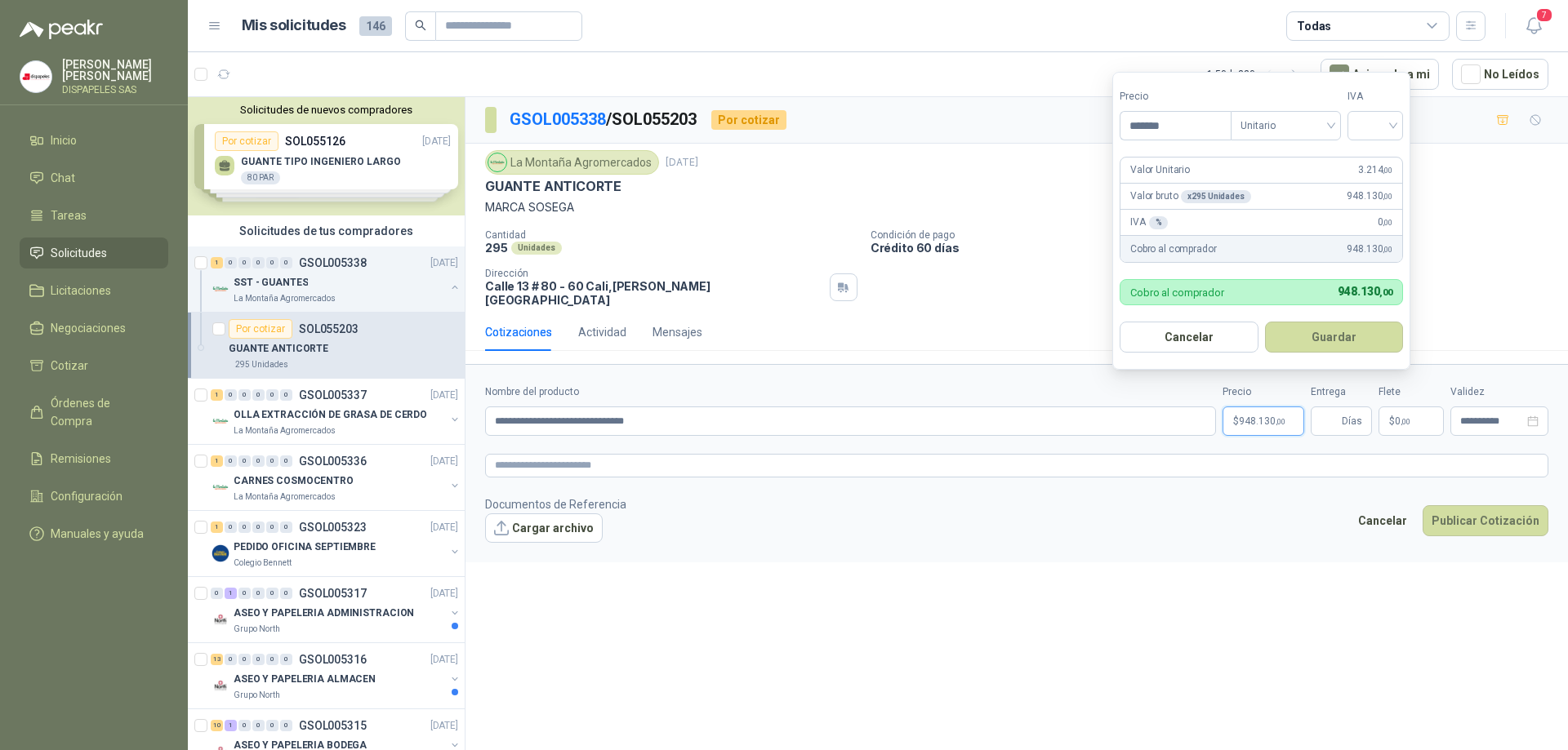
type input "*******"
click at [1331, 124] on span "Unitario" at bounding box center [1286, 126] width 90 height 25
click at [1300, 152] on div "Unitario" at bounding box center [1289, 159] width 84 height 18
click at [1337, 128] on div "Unitario" at bounding box center [1286, 125] width 110 height 29
click at [1329, 122] on span "Unitario" at bounding box center [1286, 126] width 90 height 25
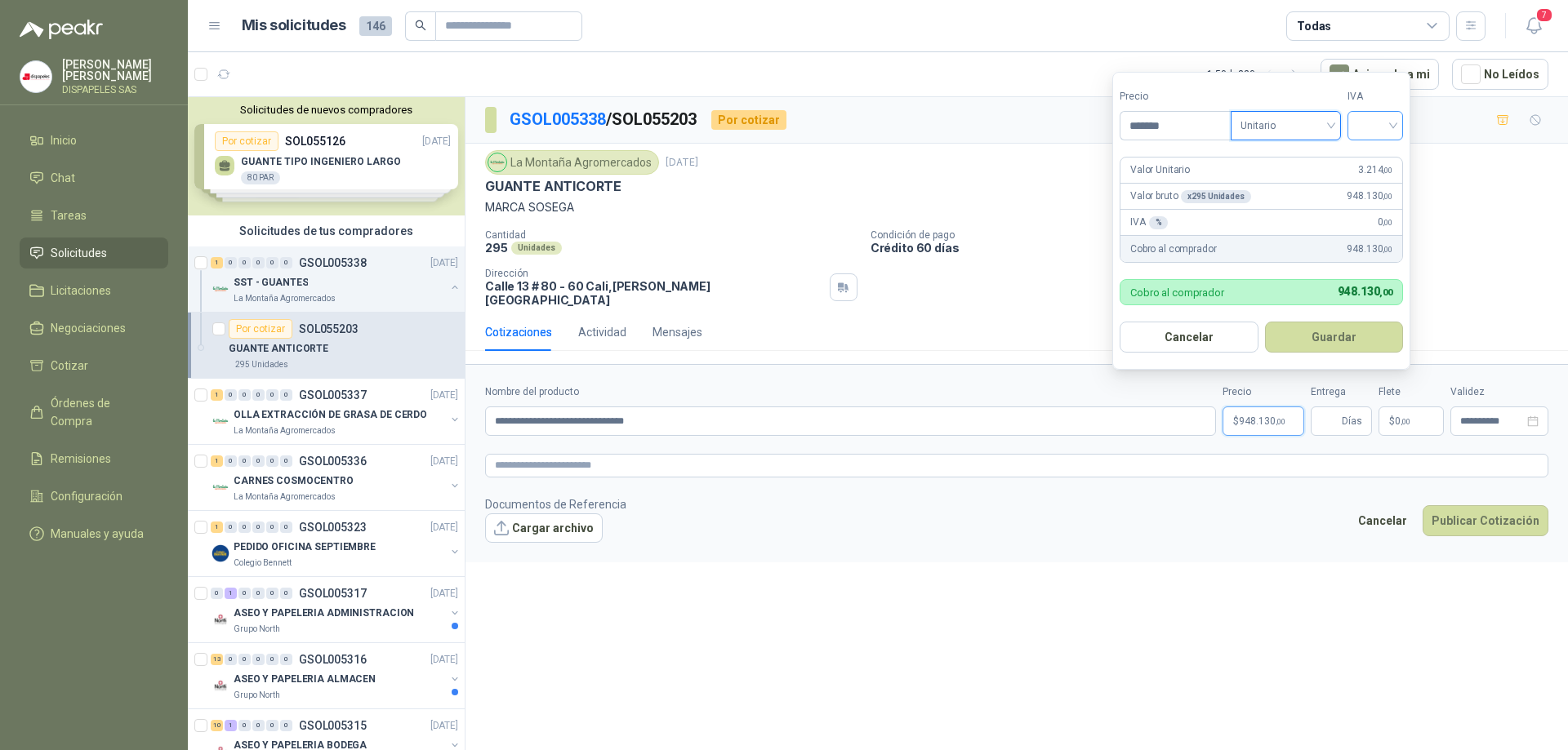
click at [1403, 121] on div at bounding box center [1376, 125] width 56 height 29
click at [1388, 145] on div "19 5 19% 5% 0%" at bounding box center [1379, 185] width 57 height 85
click at [1383, 159] on div "19%" at bounding box center [1379, 159] width 30 height 18
click at [1369, 335] on button "Guardar" at bounding box center [1337, 337] width 140 height 31
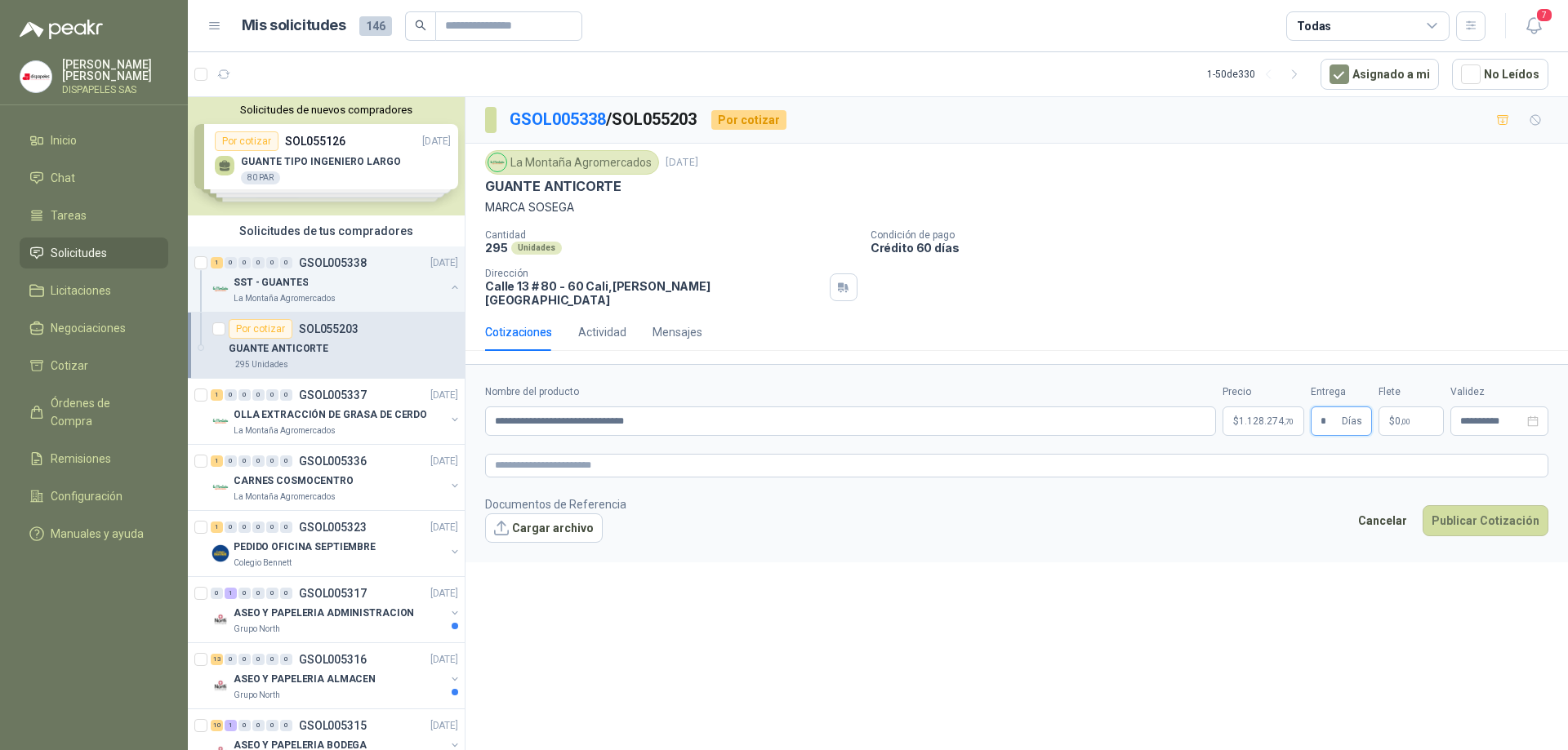
type input "*"
click at [1253, 535] on form "**********" at bounding box center [1016, 463] width 1102 height 198
click at [590, 462] on textarea at bounding box center [1016, 465] width 1063 height 24
click at [519, 524] on button "Cargar archivo" at bounding box center [544, 527] width 118 height 29
click at [1488, 508] on button "Publicar Cotización" at bounding box center [1486, 520] width 126 height 31
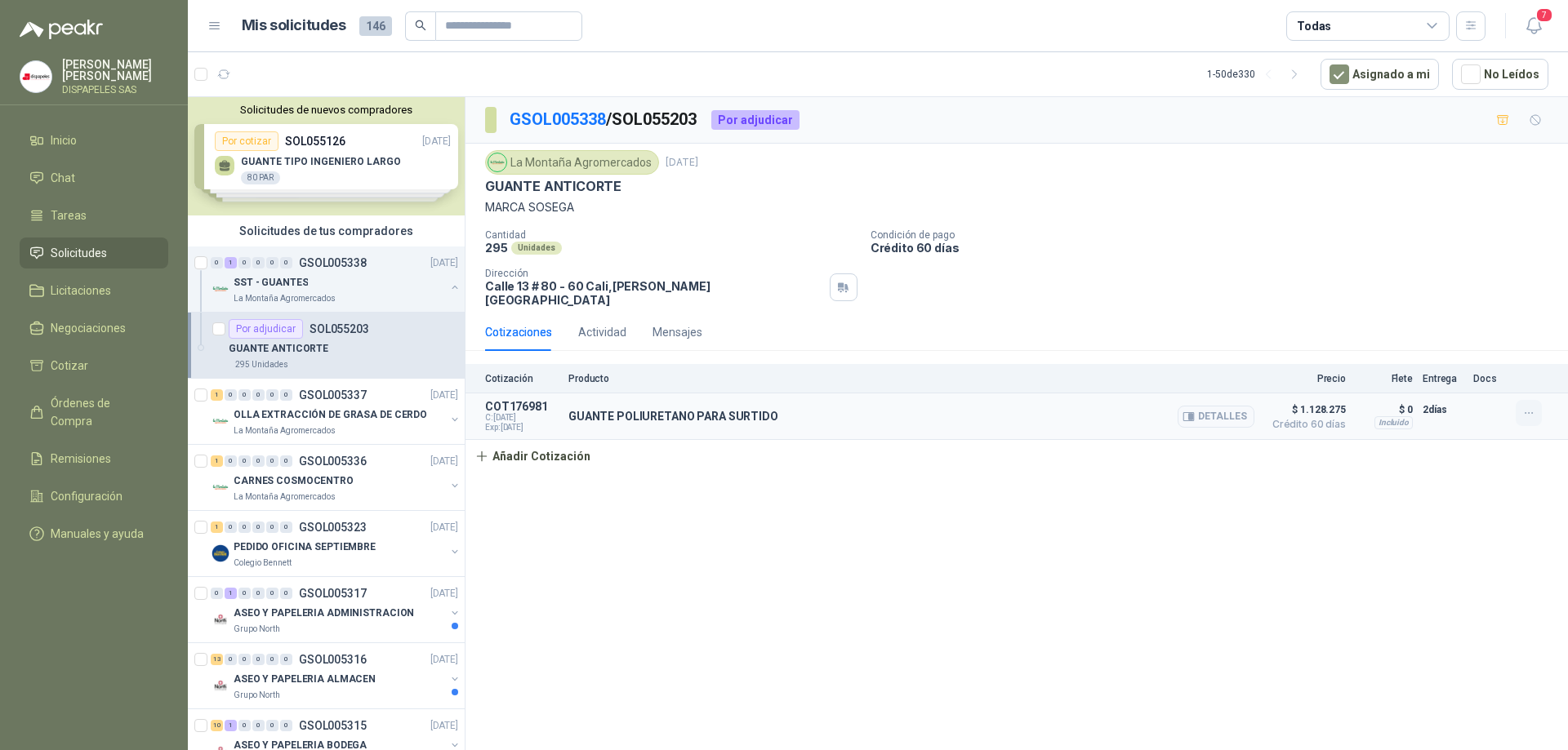
click at [1523, 407] on icon "button" at bounding box center [1530, 414] width 14 height 14
click at [1428, 479] on div "GSOL005338 / SOL055203 Por adjudicar La Montaña Agromercados 8 sept, 2025 GUANT…" at bounding box center [1016, 426] width 1102 height 659
click at [280, 419] on p "OLLA EXTRACCIÓN DE GRASA DE CERDO" at bounding box center [330, 415] width 193 height 15
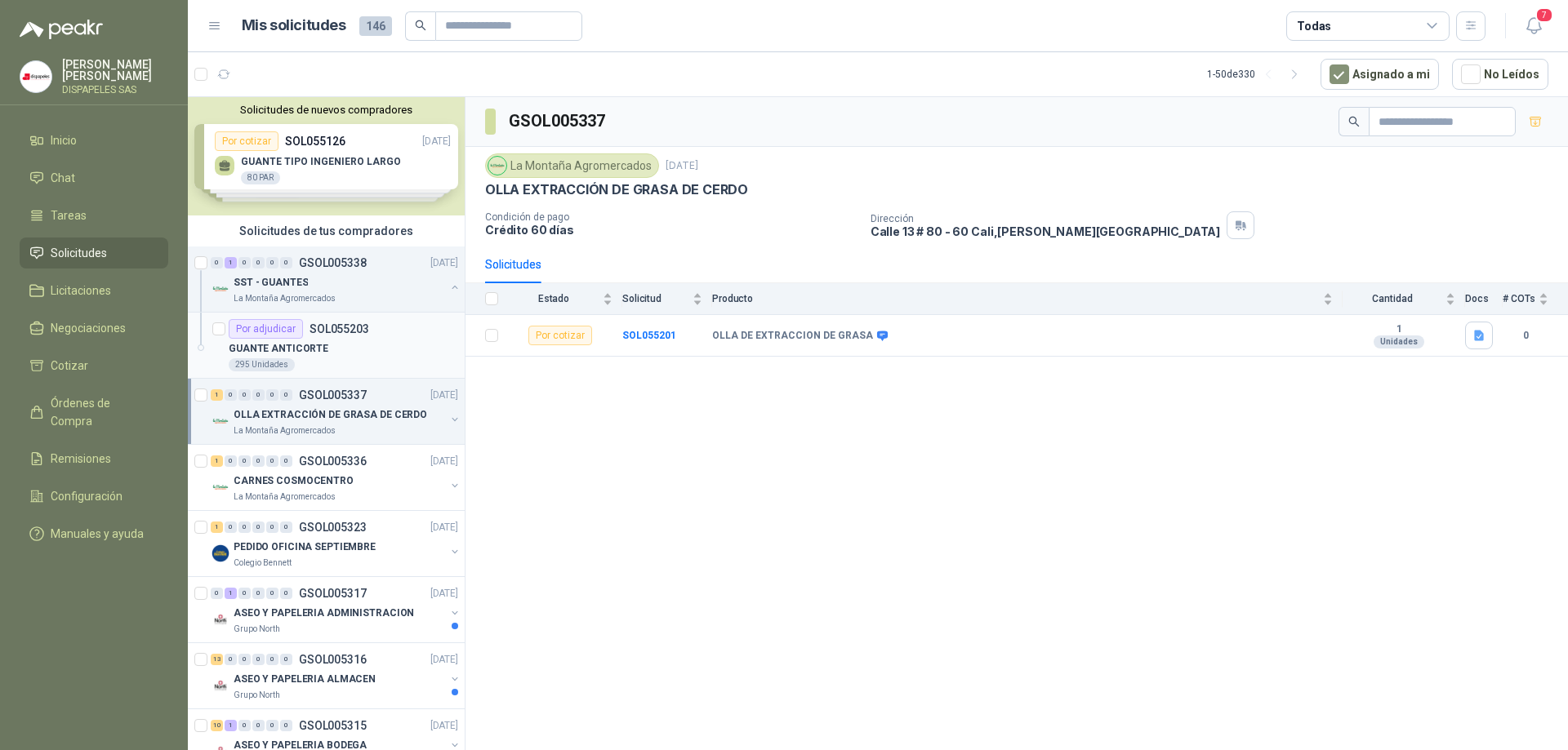
click at [310, 343] on p "GUANTE ANTICORTE" at bounding box center [278, 348] width 99 height 15
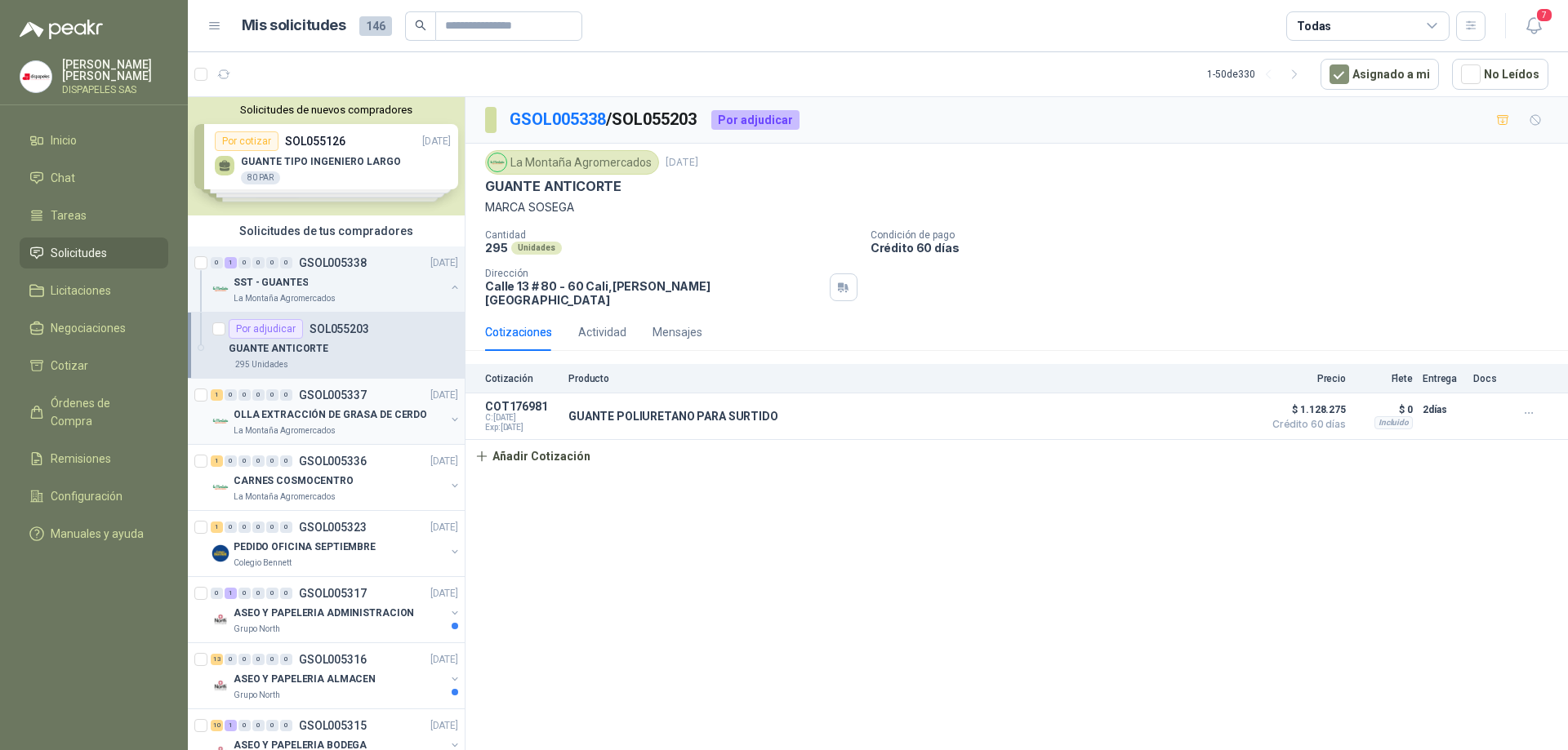
click at [306, 410] on p "OLLA EXTRACCIÓN DE GRASA DE CERDO" at bounding box center [330, 415] width 193 height 15
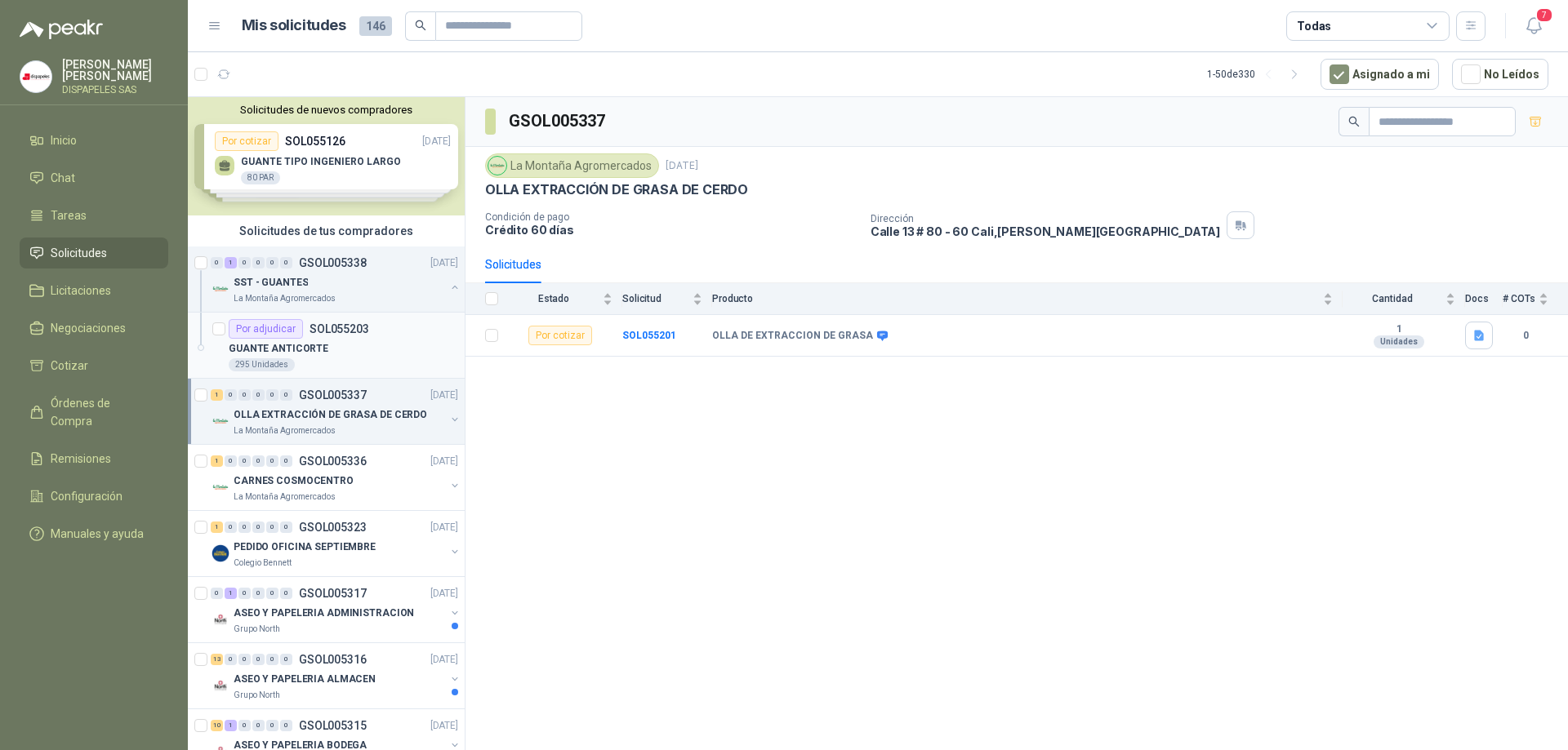
click at [325, 330] on p "SOL055203" at bounding box center [339, 329] width 59 height 12
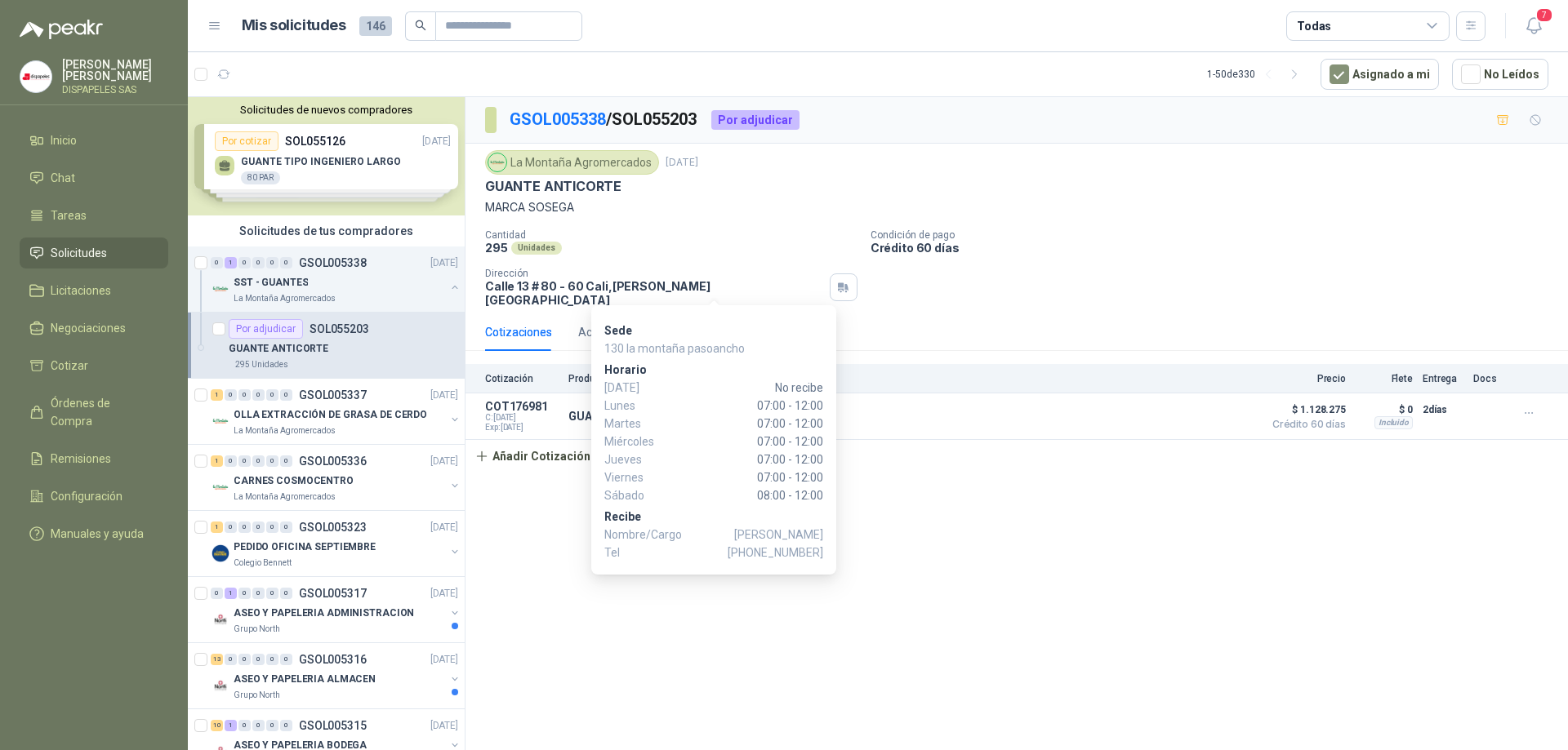
click at [780, 228] on div "La Montaña Agromercados 8 sept, 2025 GUANTE ANTICORTE MARCA SOSEGA Cantidad 295…" at bounding box center [1016, 228] width 1063 height 157
